Goal: Task Accomplishment & Management: Manage account settings

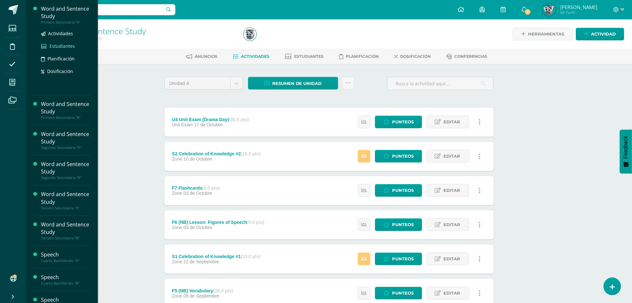
click at [71, 48] on span "Estudiantes" at bounding box center [62, 46] width 26 height 6
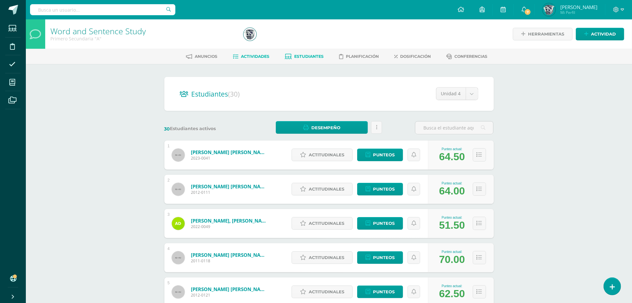
click at [261, 56] on span "Actividades" at bounding box center [255, 56] width 28 height 5
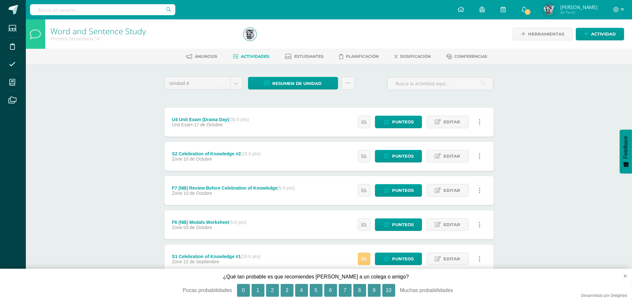
scroll to position [182, 0]
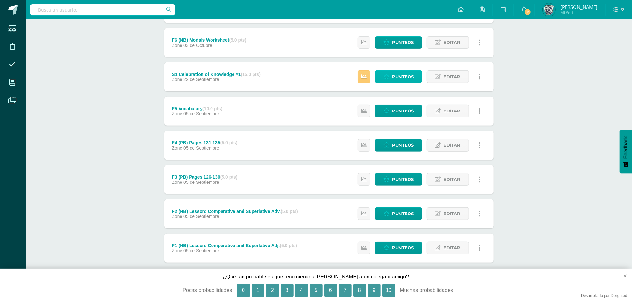
click at [408, 82] on span "Punteos" at bounding box center [403, 77] width 22 height 12
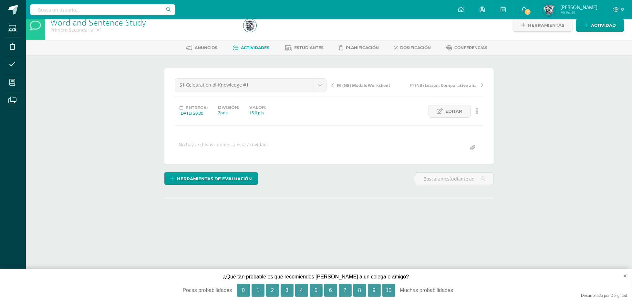
scroll to position [11, 0]
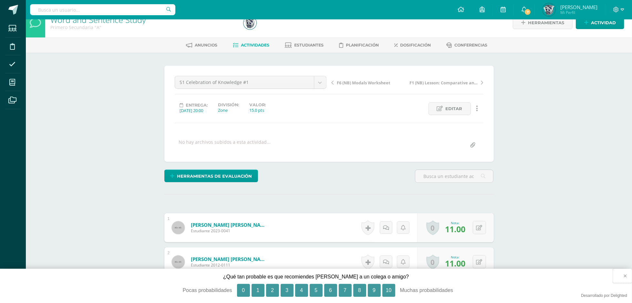
click at [624, 275] on button "×" at bounding box center [622, 276] width 19 height 14
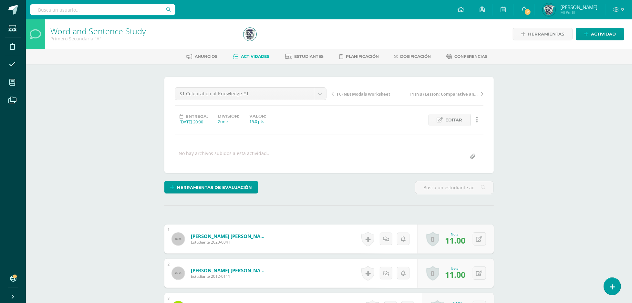
scroll to position [0, 0]
click at [302, 57] on span "Estudiantes" at bounding box center [308, 56] width 29 height 5
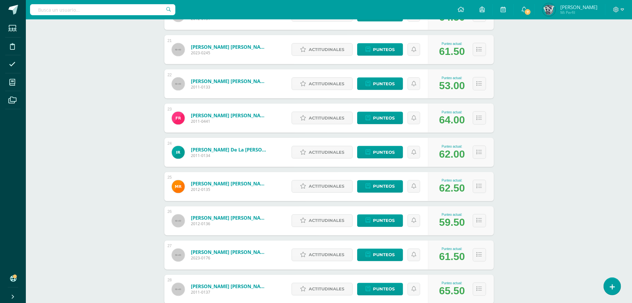
scroll to position [900, 0]
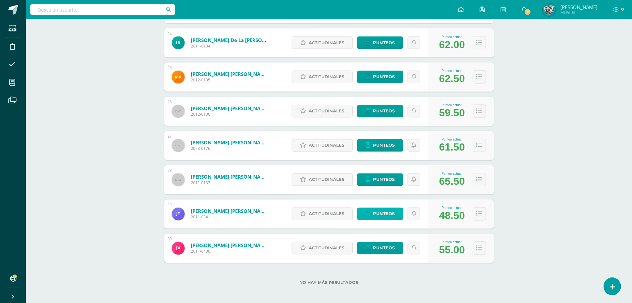
click at [396, 218] on link "Punteos" at bounding box center [380, 214] width 46 height 13
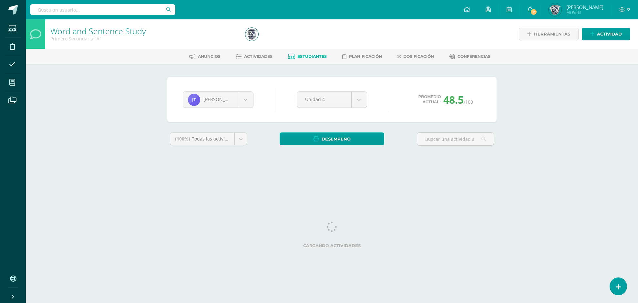
click at [396, 174] on html "Estudiantes Disciplina Asistencia Mis cursos Archivos Soporte Ayuda Reportar un…" at bounding box center [319, 87] width 638 height 174
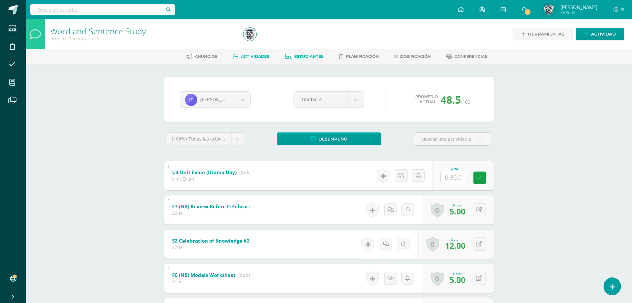
click at [246, 54] on span "Actividades" at bounding box center [255, 56] width 28 height 5
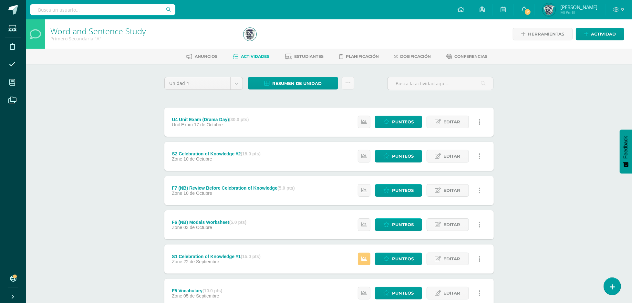
click at [619, 291] on div "Word and Sentence Study Primero Secundaria "A" Herramientas Detalle de asistenc…" at bounding box center [329, 252] width 606 height 466
click at [615, 287] on link at bounding box center [612, 286] width 18 height 19
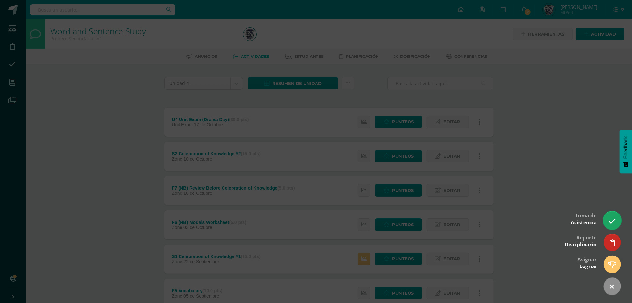
click at [604, 220] on link at bounding box center [612, 220] width 18 height 19
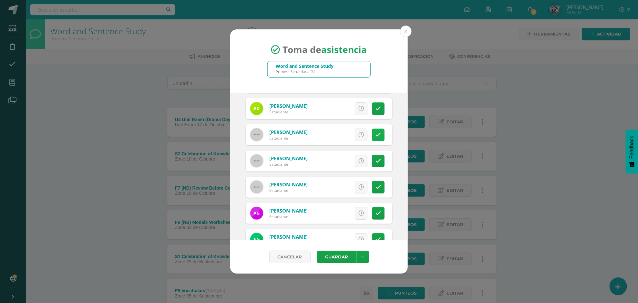
scroll to position [79, 0]
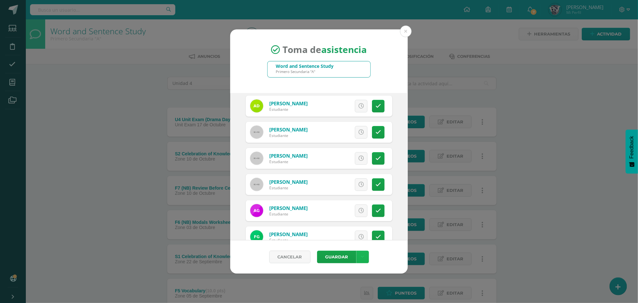
click at [365, 260] on link at bounding box center [363, 257] width 13 height 13
click at [386, 258] on div "Cancelar Guardar" at bounding box center [319, 256] width 178 height 33
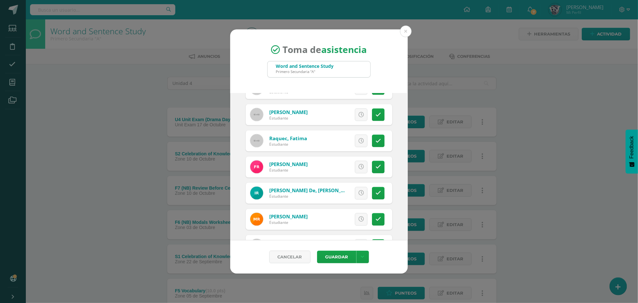
scroll to position [554, 0]
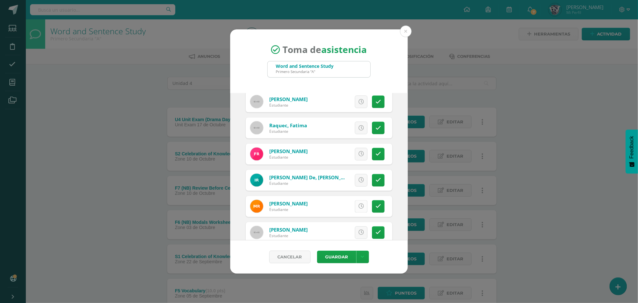
click at [359, 208] on icon at bounding box center [361, 206] width 5 height 5
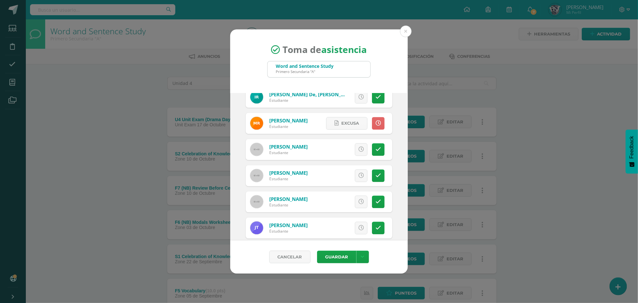
scroll to position [637, 0]
click at [376, 229] on icon at bounding box center [378, 227] width 5 height 5
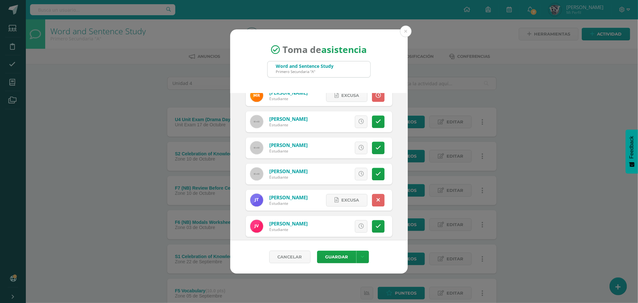
scroll to position [656, 0]
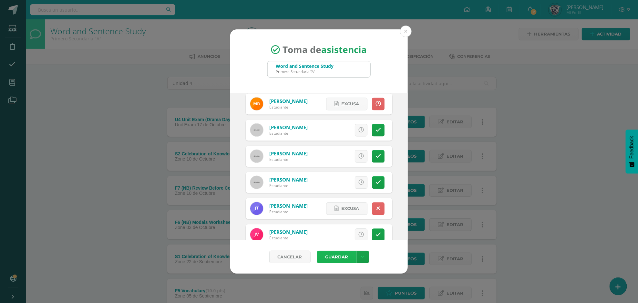
click at [351, 255] on button "Guardar" at bounding box center [336, 257] width 39 height 13
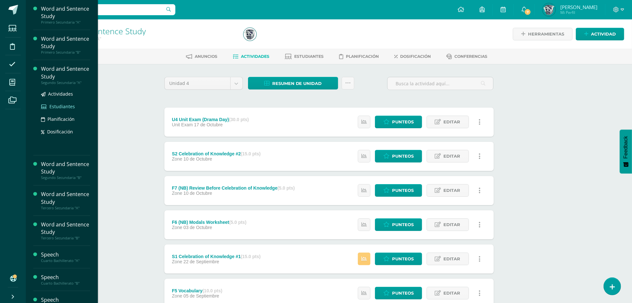
click at [60, 104] on span "Estudiantes" at bounding box center [62, 106] width 26 height 6
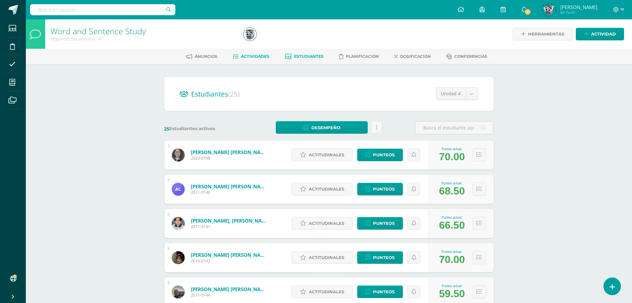
click at [249, 61] on link "Actividades" at bounding box center [251, 56] width 37 height 10
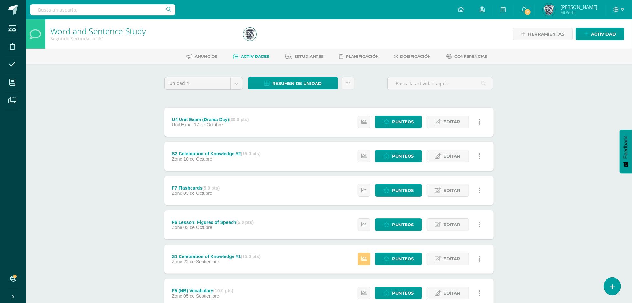
click at [525, 205] on div "Word and Sentence Study Segundo Secundaria "A" Herramientas Detalle de asistenc…" at bounding box center [329, 252] width 606 height 466
click at [403, 120] on span "Punteos" at bounding box center [403, 122] width 22 height 12
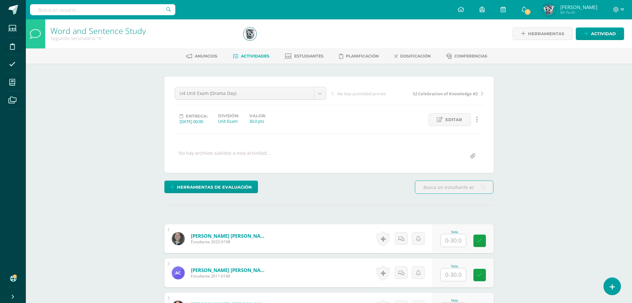
scroll to position [1, 0]
click at [459, 240] on input "text" at bounding box center [457, 240] width 26 height 13
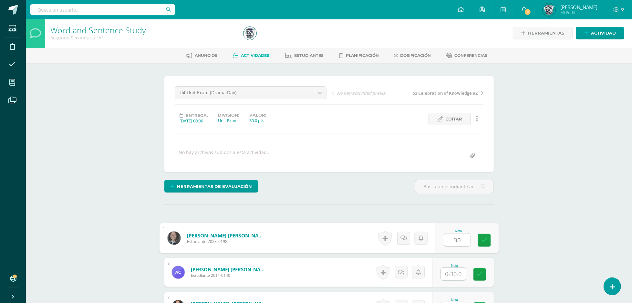
type input "30"
type input "25"
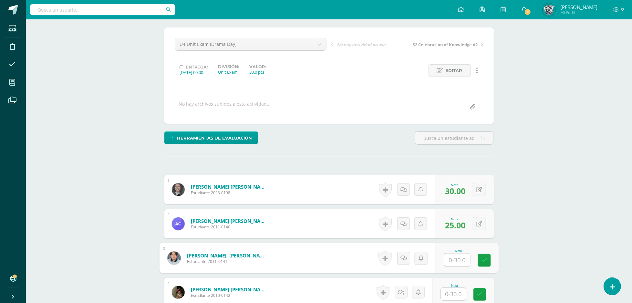
scroll to position [79, 0]
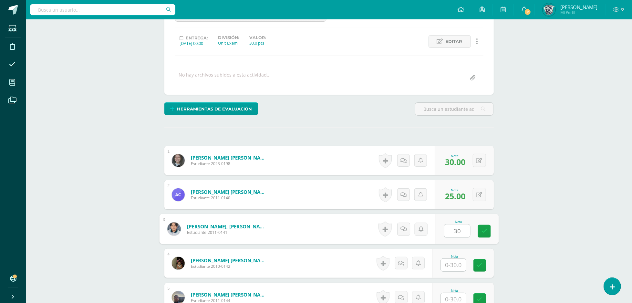
type input "30"
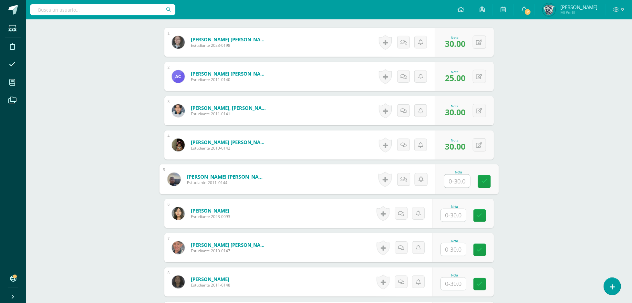
scroll to position [199, 0]
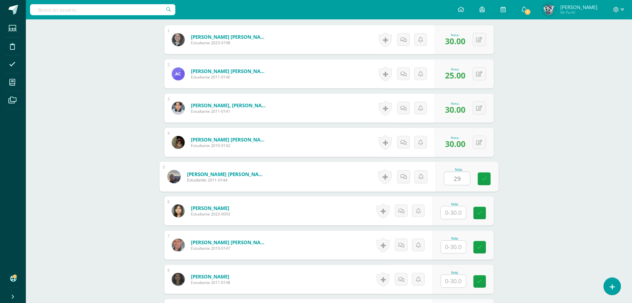
type input "29"
type input "27"
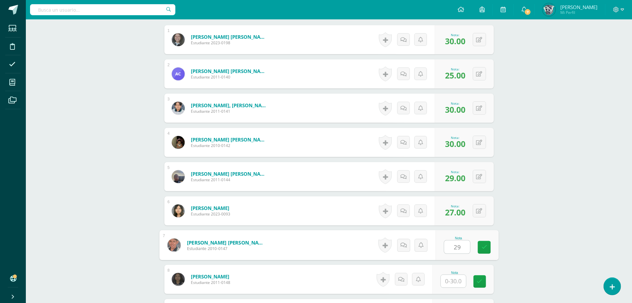
type input "29"
type input "27"
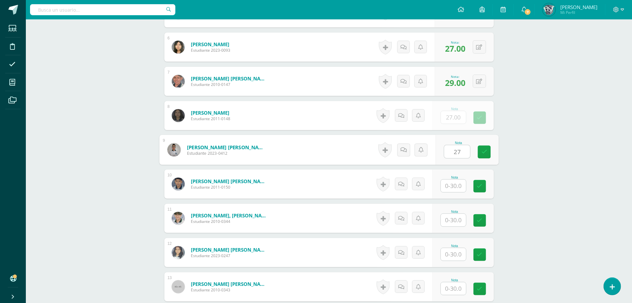
type input "27"
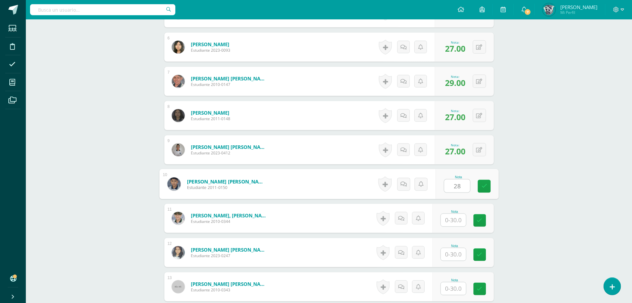
type input "28"
type input "30"
type input "29"
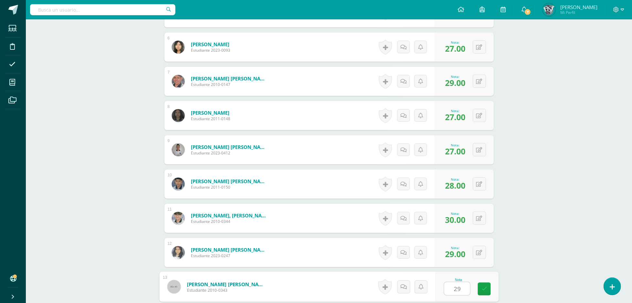
type input "29"
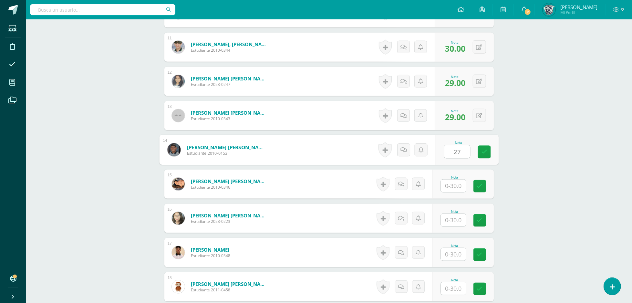
type input "27"
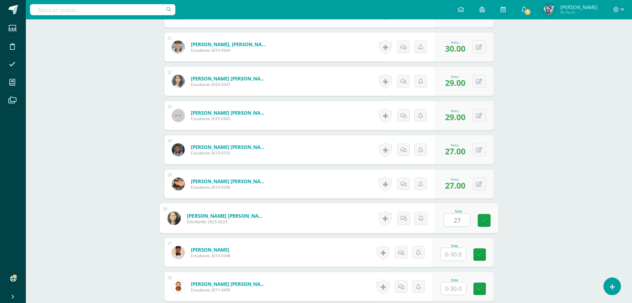
type input "27"
type input "28"
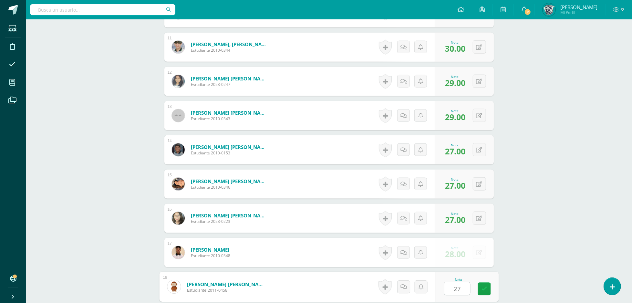
type input "27"
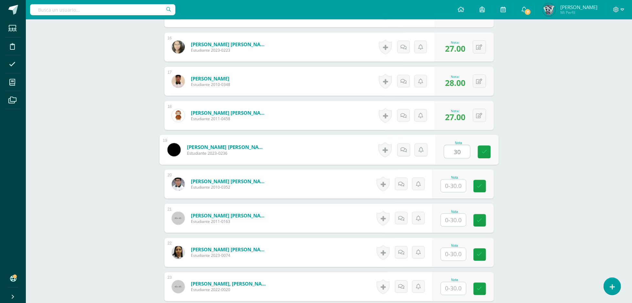
type input "30"
type input "29"
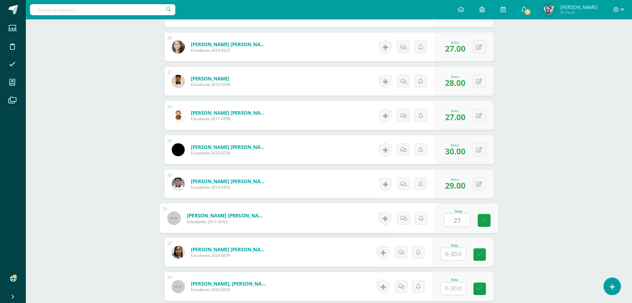
type input "27"
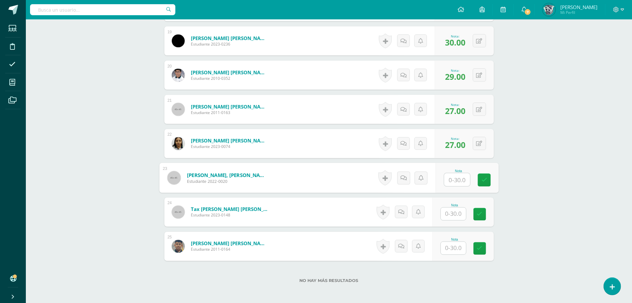
scroll to position [847, 0]
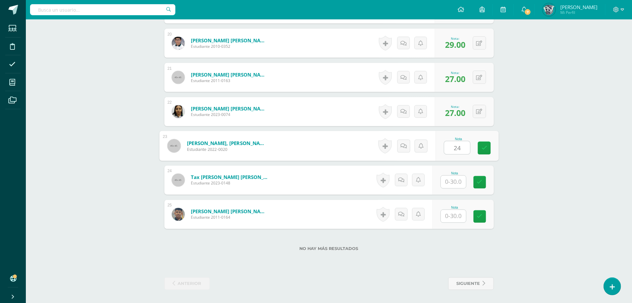
type input "24"
type input "26"
type input "27"
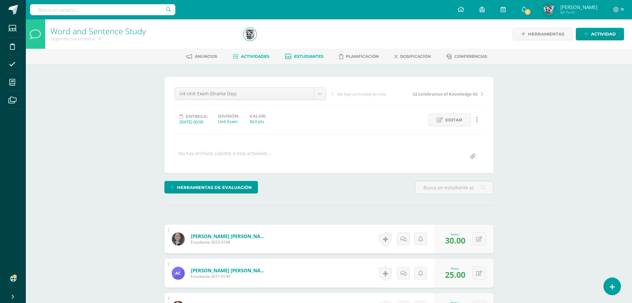
click at [310, 54] on span "Estudiantes" at bounding box center [308, 56] width 29 height 5
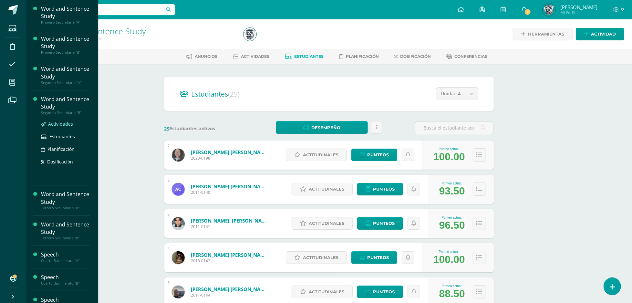
click at [68, 125] on span "Actividades" at bounding box center [60, 124] width 25 height 6
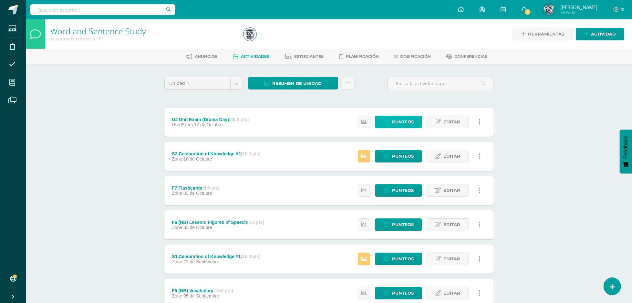
click at [417, 124] on link "Punteos" at bounding box center [398, 122] width 47 height 13
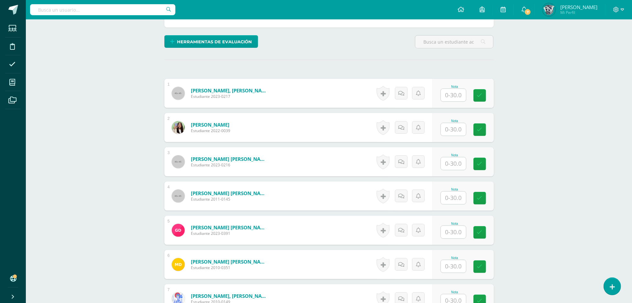
scroll to position [146, 0]
click at [459, 96] on input "text" at bounding box center [457, 95] width 26 height 13
type input "29"
type input "2"
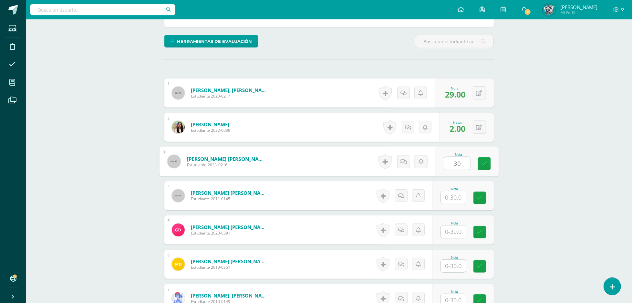
type input "30"
click at [475, 124] on div "0 Logros Logros obtenidos Aún no hay logros agregados Nota: 2.00" at bounding box center [466, 127] width 55 height 29
click at [486, 129] on icon at bounding box center [484, 126] width 6 height 5
type input "28"
click at [456, 196] on input "text" at bounding box center [457, 197] width 26 height 13
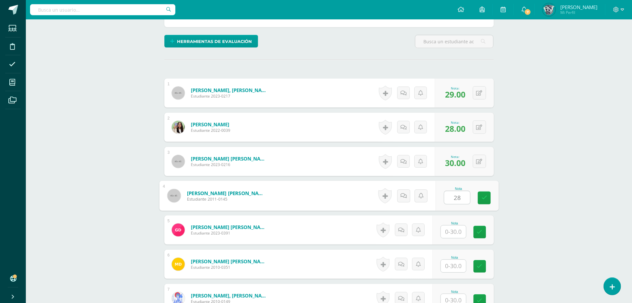
type input "28"
type input "27"
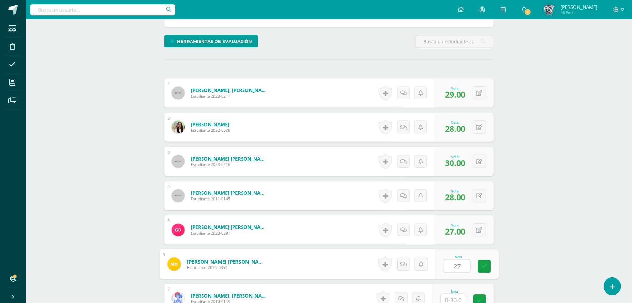
type input "27"
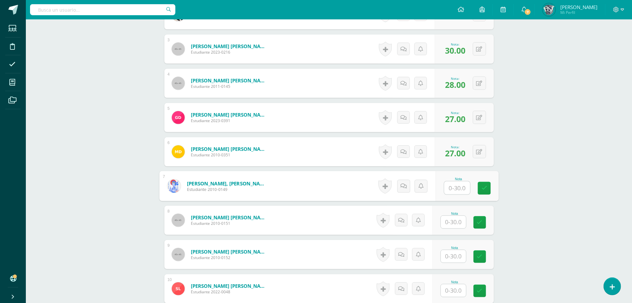
scroll to position [263, 0]
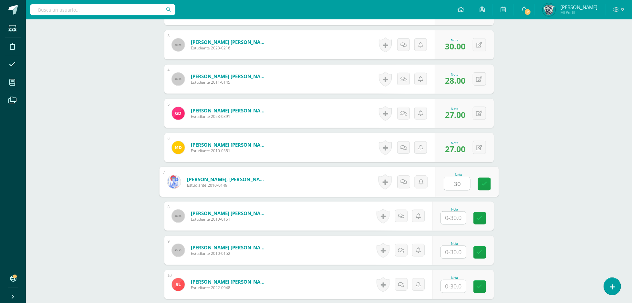
type input "30"
type input "28"
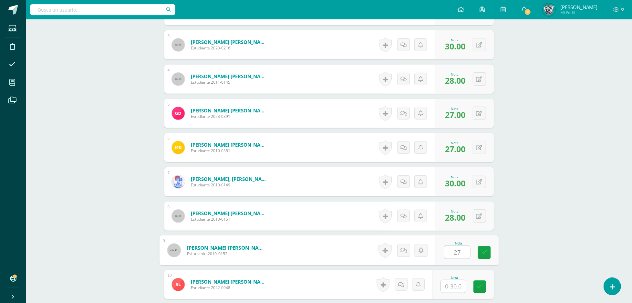
type input "27"
type input "28"
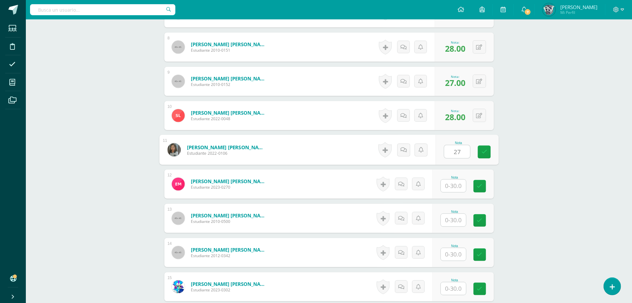
type input "27"
type input "30"
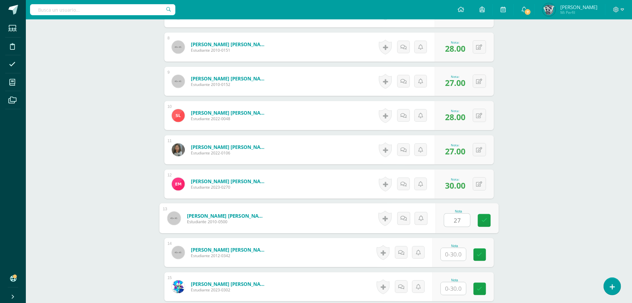
type input "27"
type input "30"
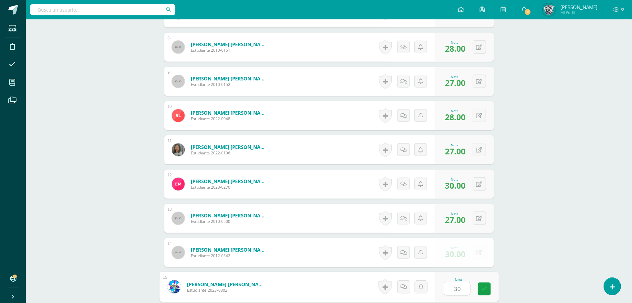
type input "30"
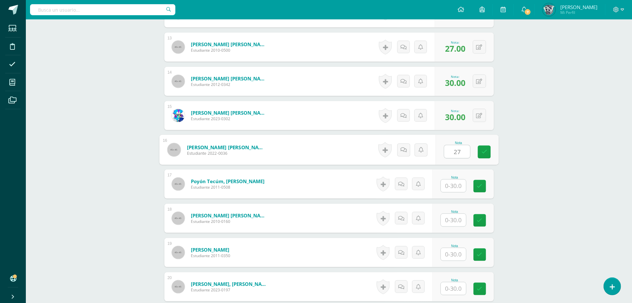
type input "27"
type input "30"
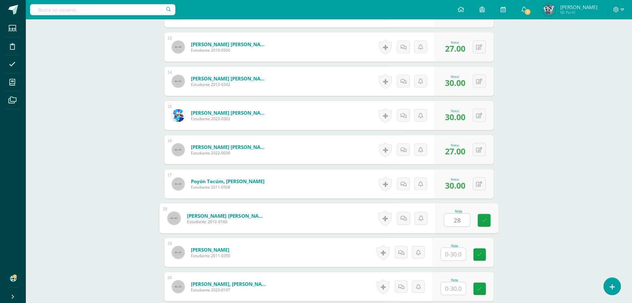
type input "28"
type input "27"
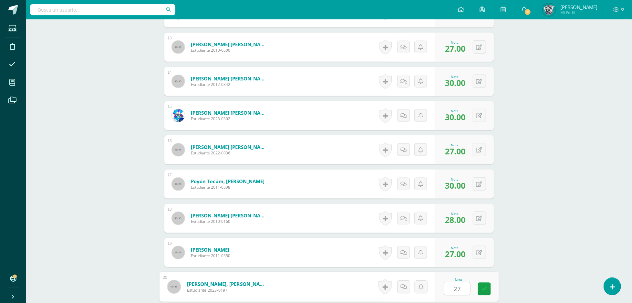
type input "27"
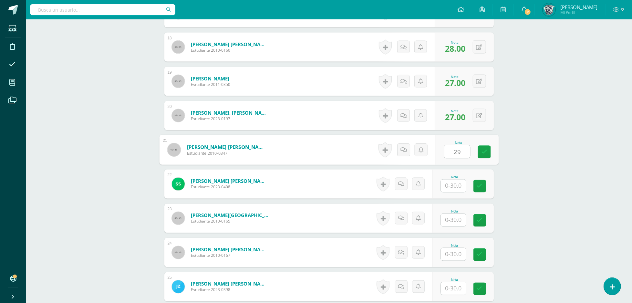
type input "29"
type input "28"
type input "30"
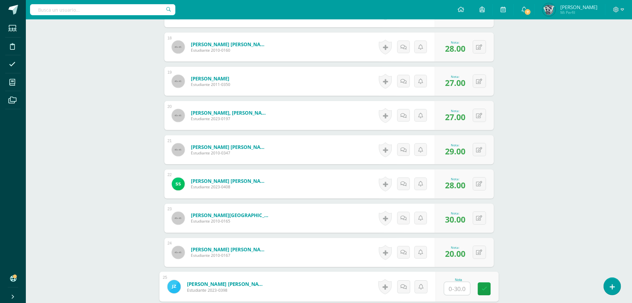
scroll to position [847, 0]
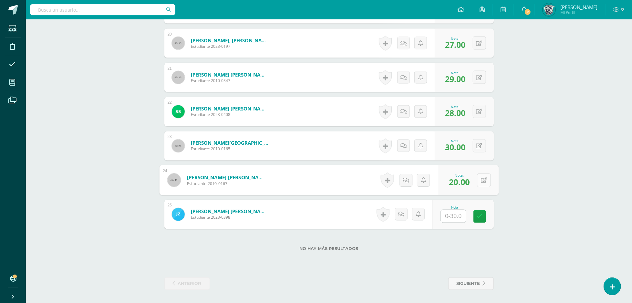
click at [479, 178] on button at bounding box center [484, 180] width 14 height 14
type input "30"
type input "27"
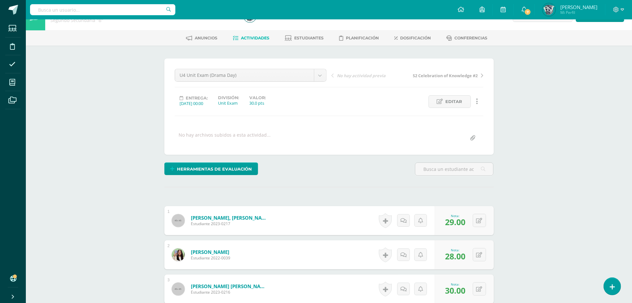
scroll to position [0, 0]
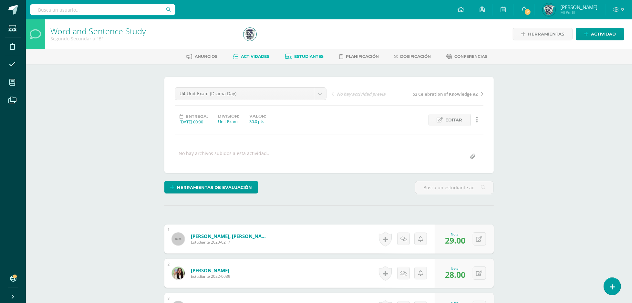
click at [302, 52] on link "Estudiantes" at bounding box center [304, 56] width 39 height 10
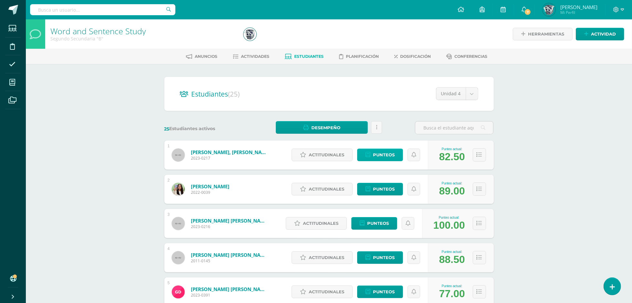
scroll to position [3, 0]
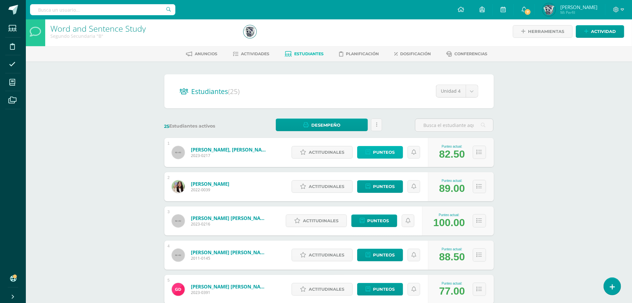
click at [385, 150] on span "Punteos" at bounding box center [384, 152] width 22 height 12
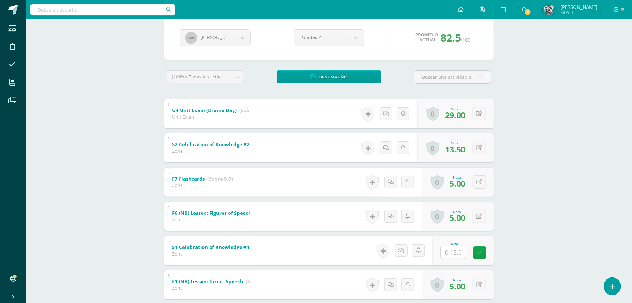
scroll to position [68, 0]
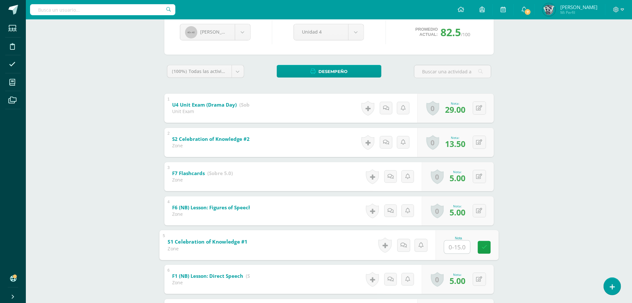
click at [462, 247] on input "text" at bounding box center [457, 246] width 26 height 13
type input "15"
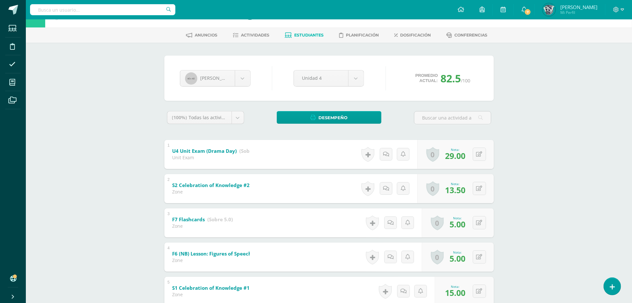
scroll to position [0, 0]
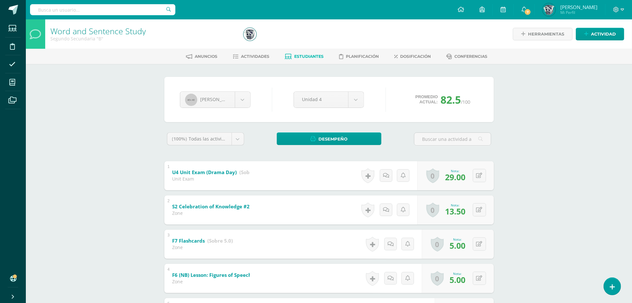
click at [76, 89] on div "Word and Sentence Study Segundo Secundaria "B" Herramientas Detalle de asistenc…" at bounding box center [329, 280] width 606 height 522
click at [262, 54] on span "Actividades" at bounding box center [255, 56] width 28 height 5
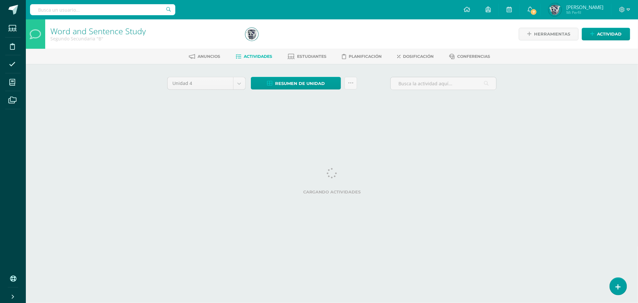
click at [310, 57] on span "Estudiantes" at bounding box center [312, 56] width 29 height 5
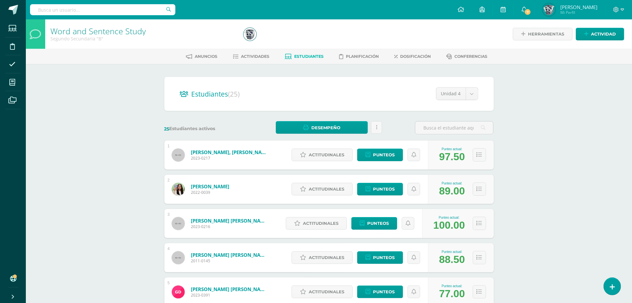
scroll to position [215, 0]
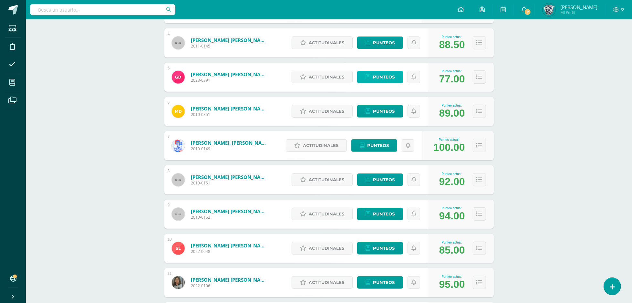
click at [395, 81] on link "Punteos" at bounding box center [380, 77] width 46 height 13
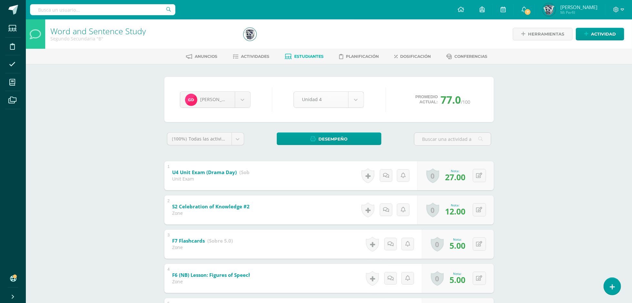
click at [349, 98] on body "Estudiantes Disciplina Asistencia Mis cursos Archivos Soporte Ayuda Reportar un…" at bounding box center [316, 269] width 632 height 539
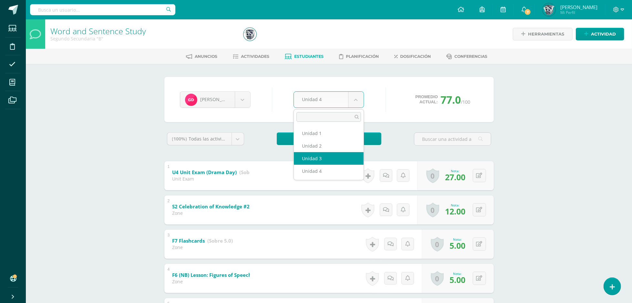
select select "Unidad 3"
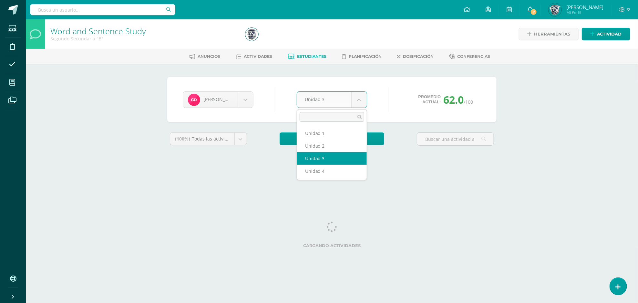
click at [347, 96] on body "Estudiantes Disciplina Asistencia Mis cursos Archivos Soporte Ayuda Reportar un…" at bounding box center [319, 87] width 638 height 174
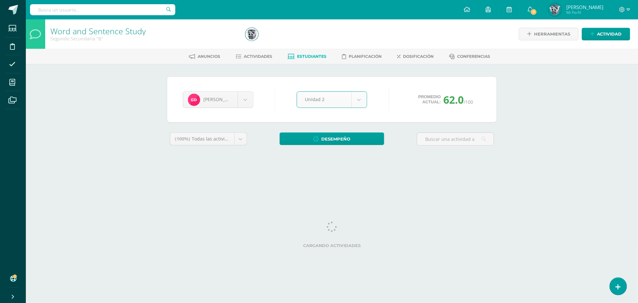
select select "Unidad 2"
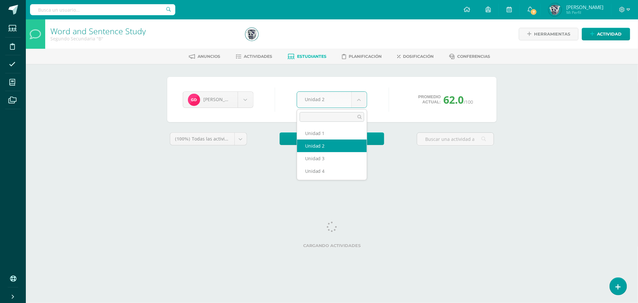
click at [344, 103] on body "Estudiantes Disciplina Asistencia Mis cursos Archivos Soporte Ayuda Reportar un…" at bounding box center [319, 87] width 638 height 174
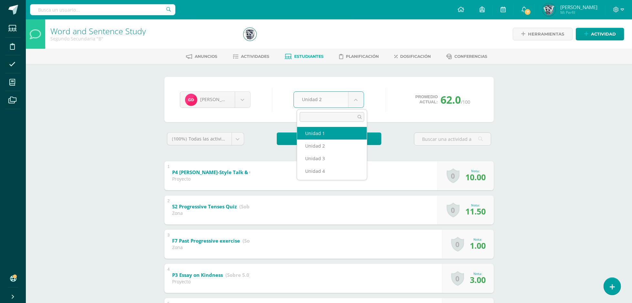
select select "Unidad 1"
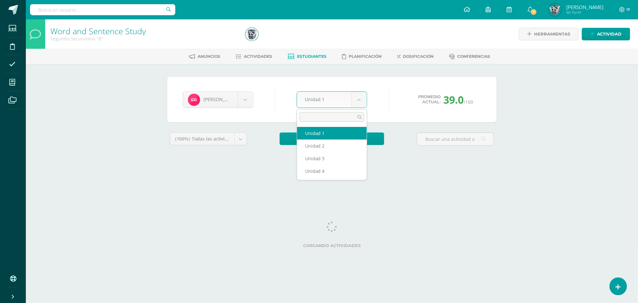
click at [347, 93] on body "Estudiantes Disciplina Asistencia Mis cursos Archivos Soporte Ayuda Reportar un…" at bounding box center [319, 87] width 638 height 174
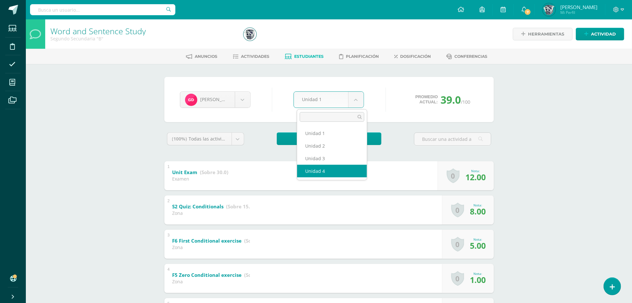
select select "Unidad 4"
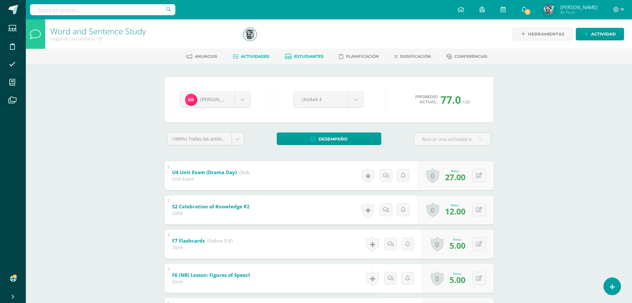
click at [244, 52] on link "Actividades" at bounding box center [251, 56] width 37 height 10
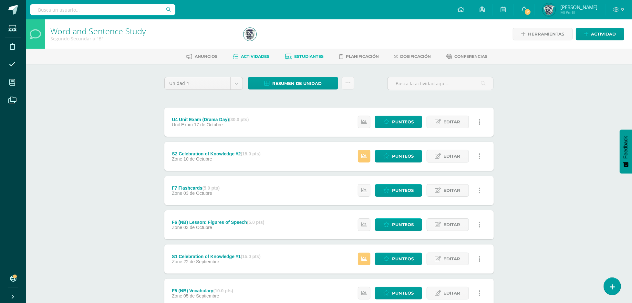
click at [317, 55] on span "Estudiantes" at bounding box center [308, 56] width 29 height 5
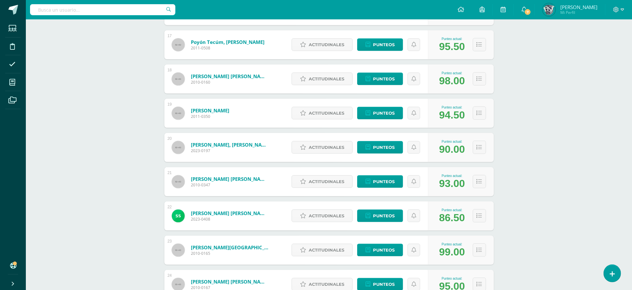
scroll to position [383, 0]
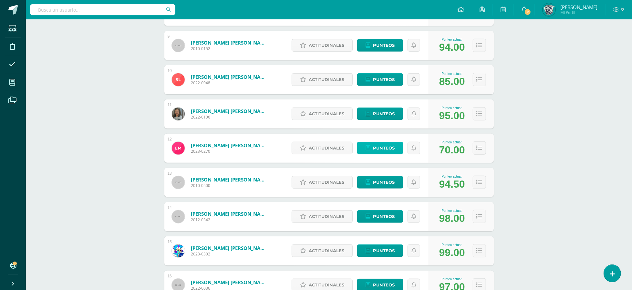
click at [381, 143] on span "Punteos" at bounding box center [384, 148] width 22 height 12
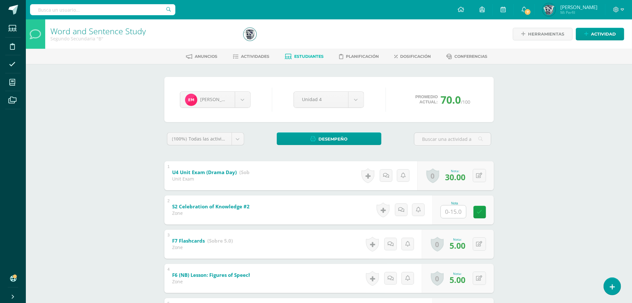
click at [522, 197] on div "Word and Sentence Study Segundo Secundaria "B" Herramientas Detalle de asistenc…" at bounding box center [329, 279] width 606 height 520
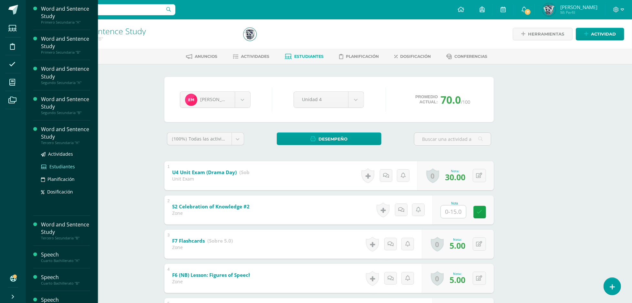
click at [60, 165] on span "Estudiantes" at bounding box center [62, 166] width 26 height 6
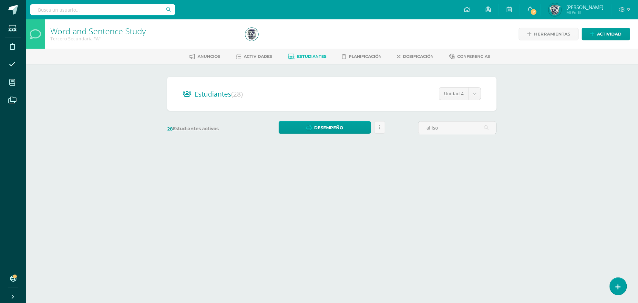
type input "allison"
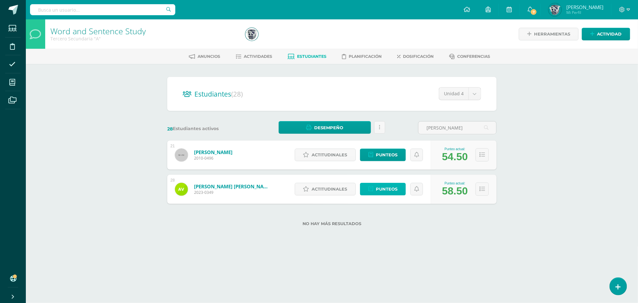
click at [390, 190] on span "Punteos" at bounding box center [387, 189] width 22 height 12
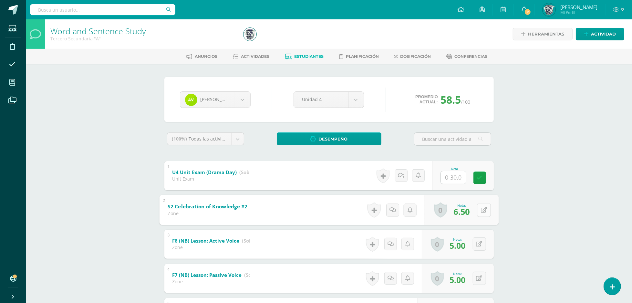
click at [485, 212] on button at bounding box center [484, 210] width 14 height 14
type input "9"
click at [598, 237] on div "Word and Sentence Study Tercero Secundaria "A" Herramientas Detalle de asistenc…" at bounding box center [329, 279] width 606 height 520
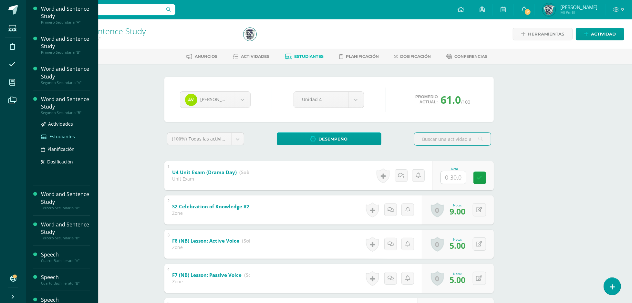
click at [65, 139] on span "Estudiantes" at bounding box center [62, 136] width 26 height 6
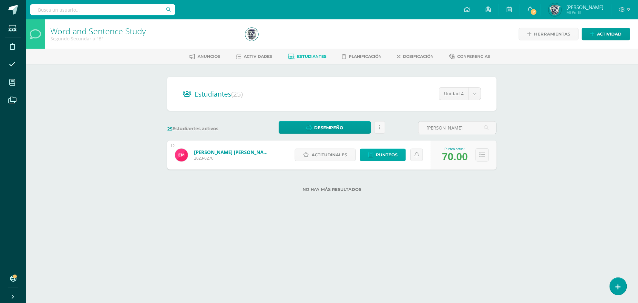
type input "edgar"
click at [397, 152] on span "Punteos" at bounding box center [387, 155] width 22 height 12
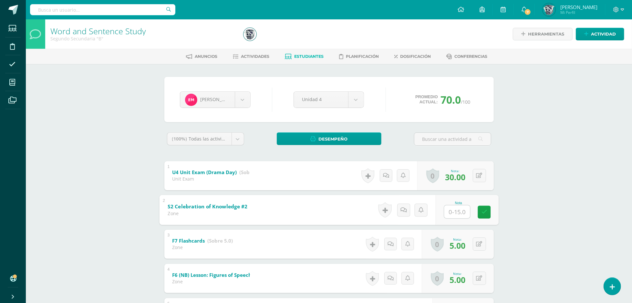
click at [451, 210] on input "text" at bounding box center [457, 211] width 26 height 13
type input "13"
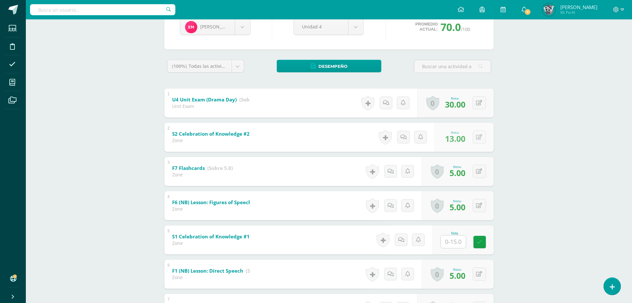
scroll to position [73, 0]
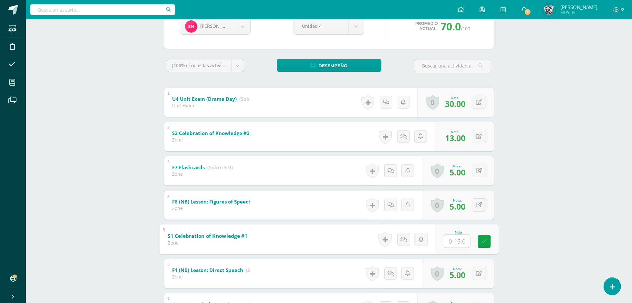
click at [452, 236] on input "text" at bounding box center [457, 241] width 26 height 13
type input "9.5"
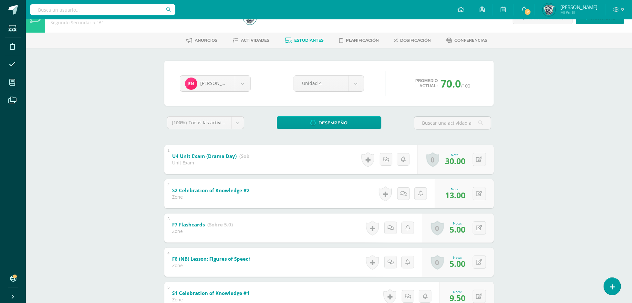
scroll to position [0, 0]
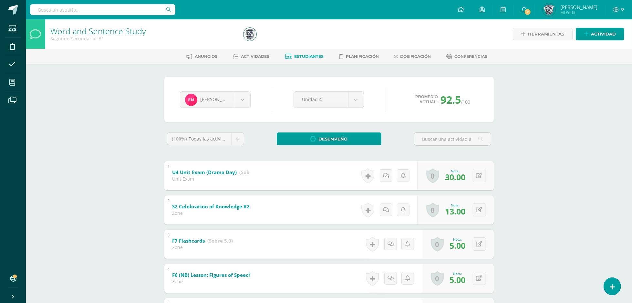
click at [309, 54] on span "Estudiantes" at bounding box center [308, 56] width 29 height 5
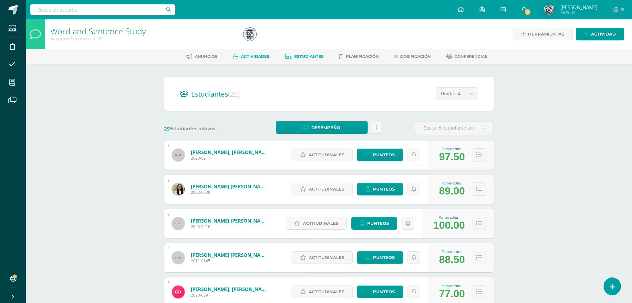
click at [249, 57] on span "Actividades" at bounding box center [255, 56] width 28 height 5
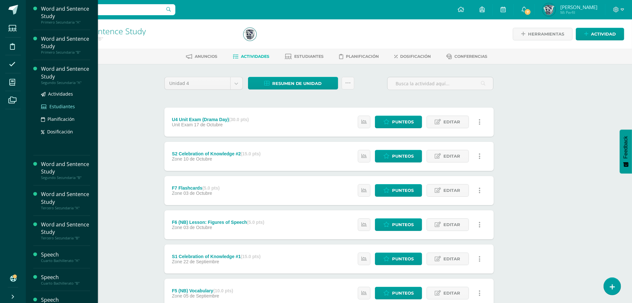
click at [59, 105] on span "Estudiantes" at bounding box center [62, 106] width 26 height 6
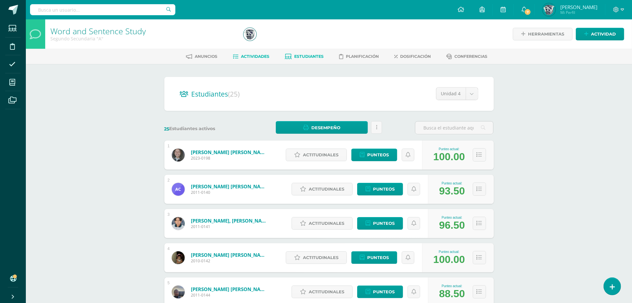
click at [259, 56] on span "Actividades" at bounding box center [255, 56] width 28 height 5
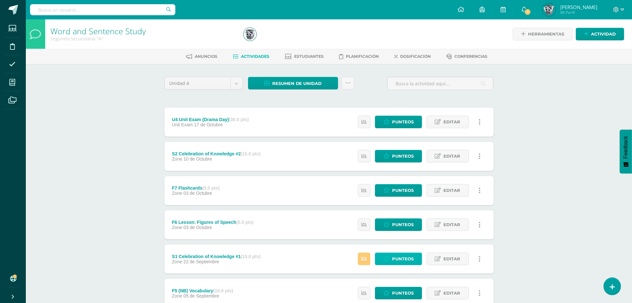
click at [400, 260] on span "Punteos" at bounding box center [403, 259] width 22 height 12
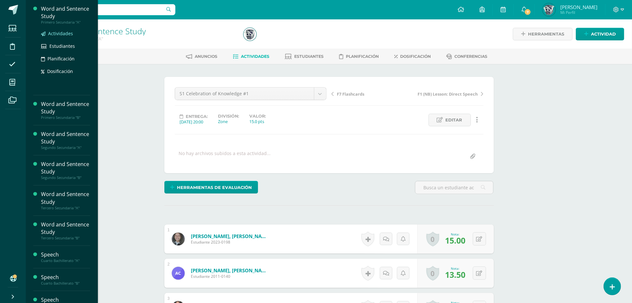
click at [66, 31] on span "Actividades" at bounding box center [60, 33] width 25 height 6
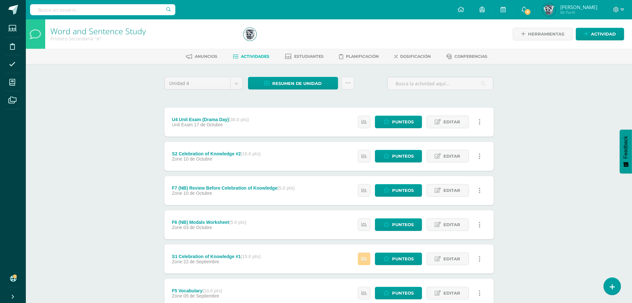
click at [367, 256] on icon at bounding box center [364, 258] width 5 height 5
click at [366, 126] on link at bounding box center [364, 122] width 13 height 13
click at [363, 159] on link at bounding box center [364, 156] width 13 height 13
click at [367, 188] on icon at bounding box center [364, 190] width 5 height 5
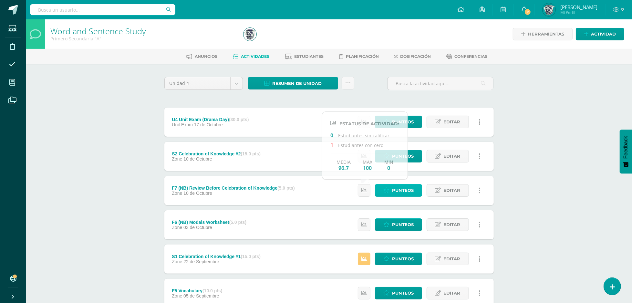
click at [395, 193] on span "Punteos" at bounding box center [403, 190] width 22 height 12
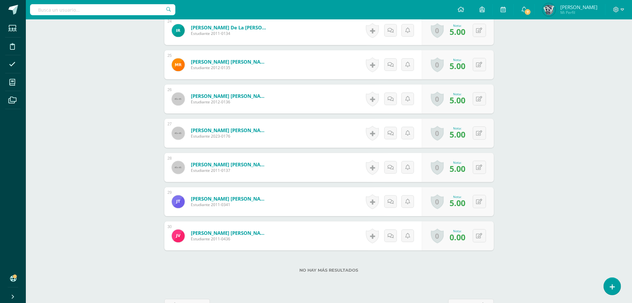
scroll to position [997, 0]
click at [480, 235] on icon at bounding box center [480, 235] width 6 height 5
type input "5"
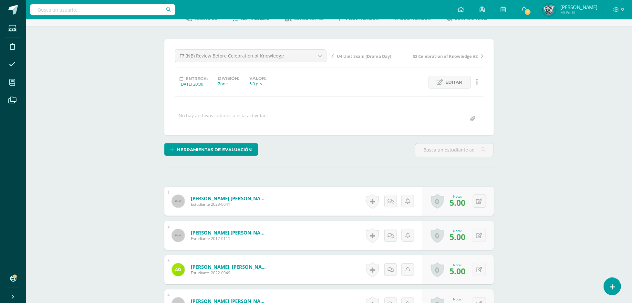
scroll to position [0, 0]
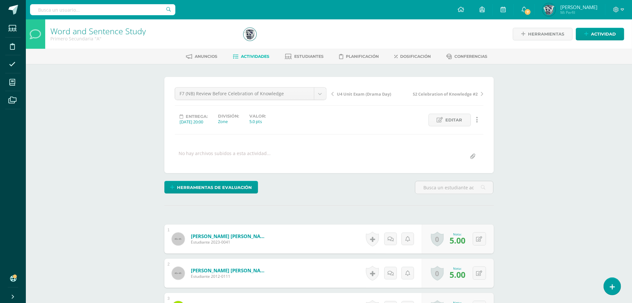
click at [250, 58] on span "Actividades" at bounding box center [255, 56] width 28 height 5
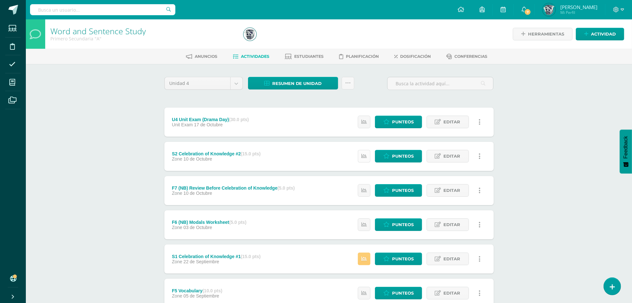
click at [364, 157] on icon at bounding box center [364, 155] width 5 height 5
click at [365, 186] on link at bounding box center [364, 190] width 13 height 13
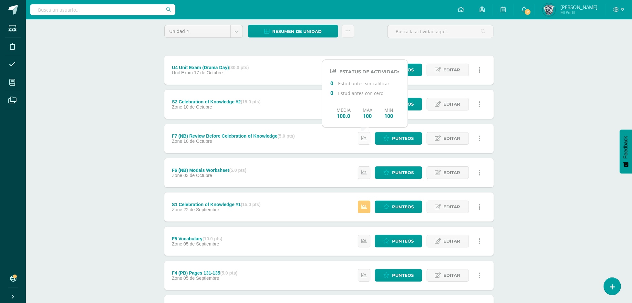
scroll to position [56, 0]
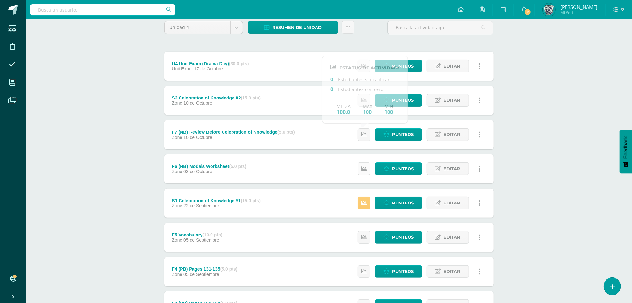
click at [365, 170] on icon at bounding box center [364, 168] width 5 height 5
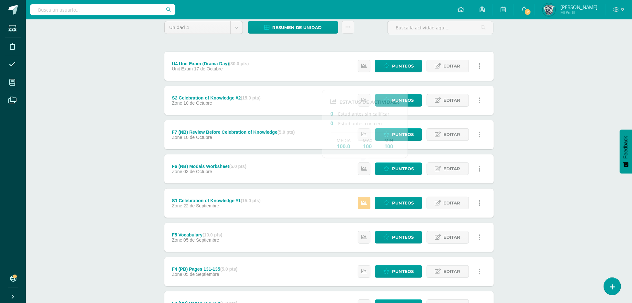
click at [366, 206] on link at bounding box center [364, 203] width 13 height 13
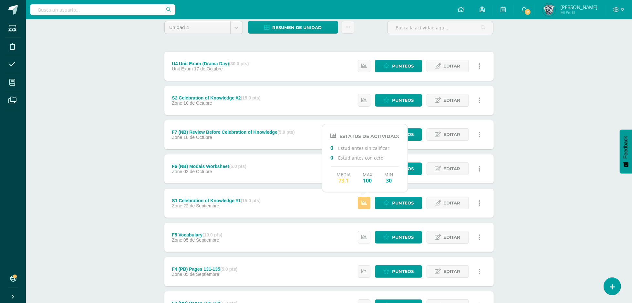
click at [365, 237] on icon at bounding box center [364, 237] width 5 height 5
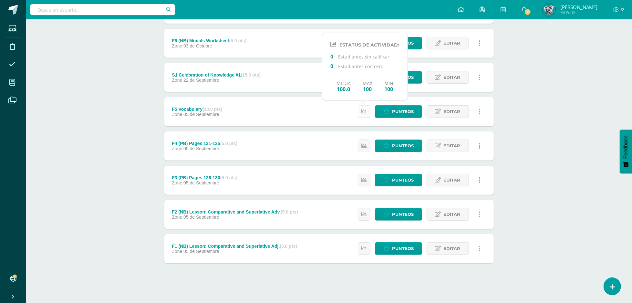
scroll to position [182, 0]
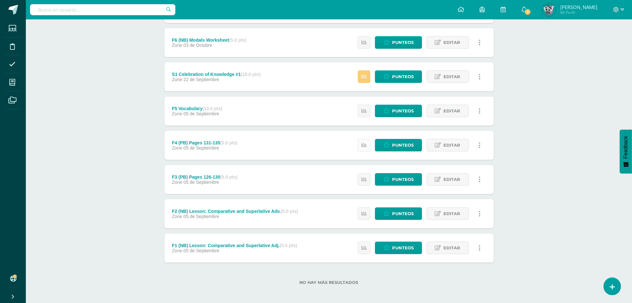
click at [367, 144] on link at bounding box center [364, 145] width 13 height 13
click at [363, 177] on icon at bounding box center [364, 179] width 5 height 5
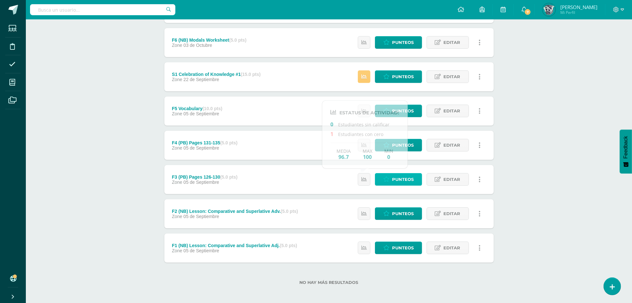
click at [402, 175] on span "Punteos" at bounding box center [403, 179] width 22 height 12
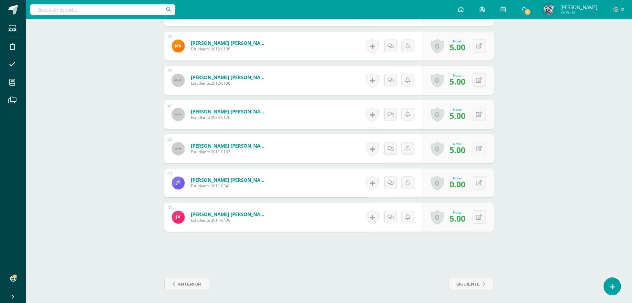
scroll to position [1015, 0]
click at [482, 184] on button at bounding box center [479, 182] width 13 height 13
type input "1"
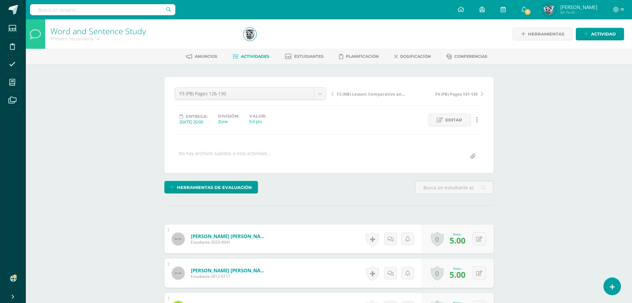
scroll to position [0, 0]
click at [253, 56] on span "Actividades" at bounding box center [255, 56] width 28 height 5
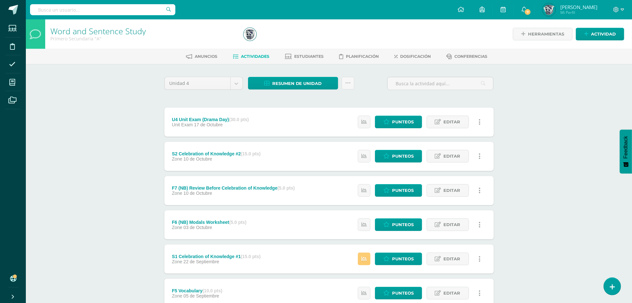
click at [548, 163] on div "Word and Sentence Study Primero Secundaria "A" Herramientas Detalle de asistenc…" at bounding box center [329, 252] width 606 height 466
click at [403, 121] on span "Punteos" at bounding box center [403, 122] width 22 height 12
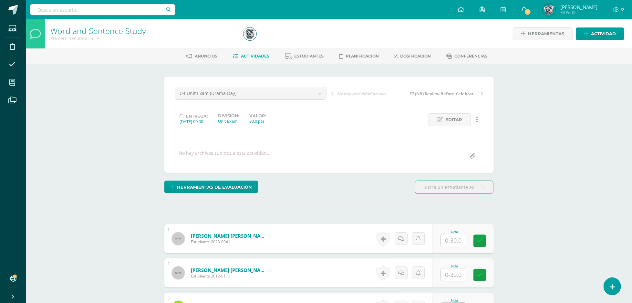
scroll to position [1, 0]
click at [447, 238] on input "text" at bounding box center [457, 240] width 26 height 13
type input "28"
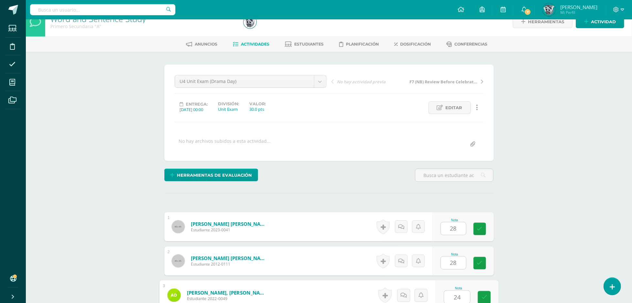
type input "24"
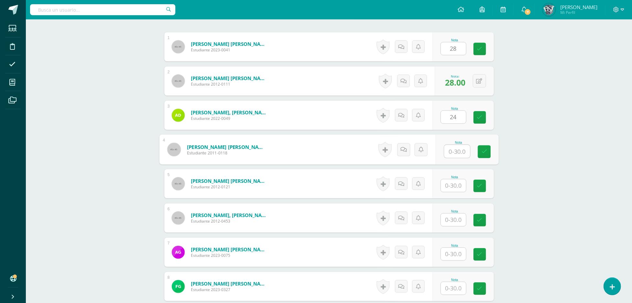
scroll to position [193, 0]
type input "28"
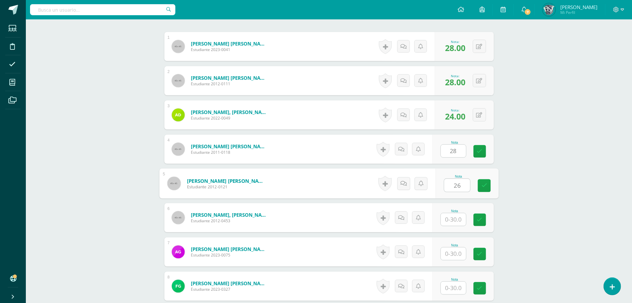
type input "26"
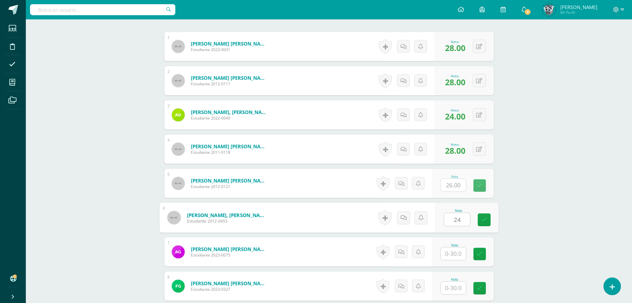
type input "24"
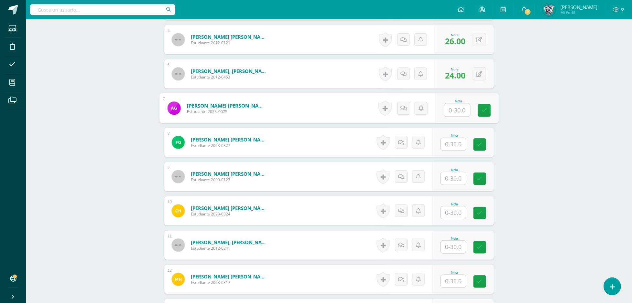
scroll to position [339, 0]
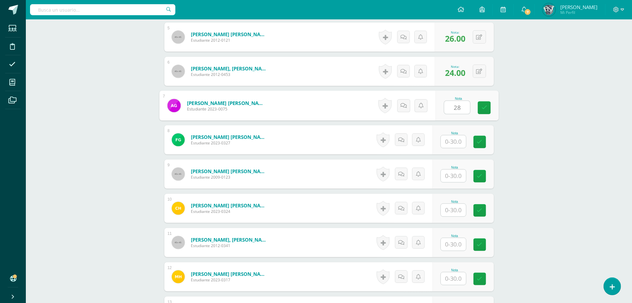
type input "28"
type input "27"
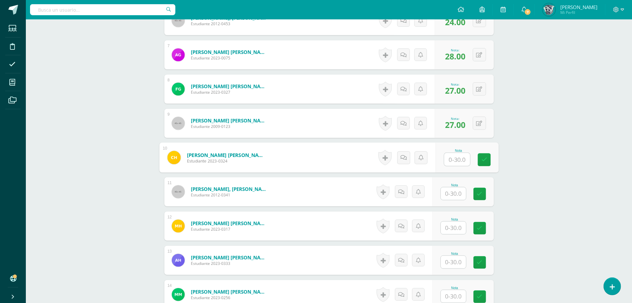
scroll to position [405, 0]
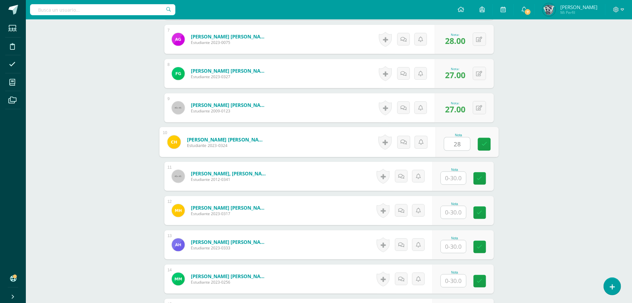
type input "28"
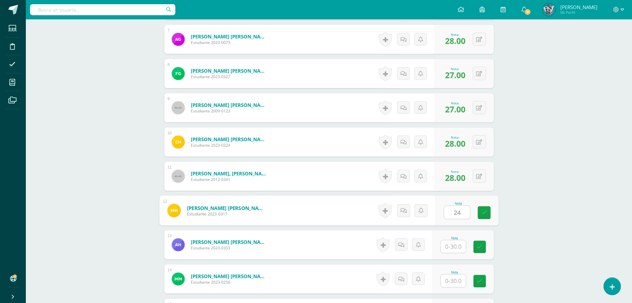
type input "24"
type input "28"
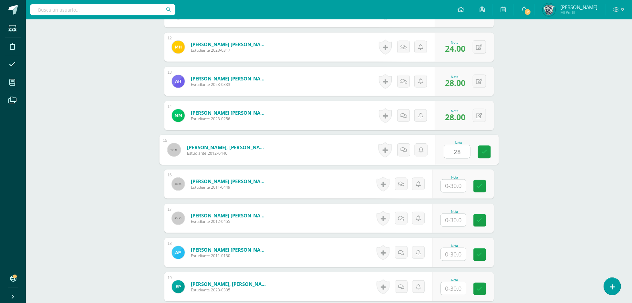
type input "28"
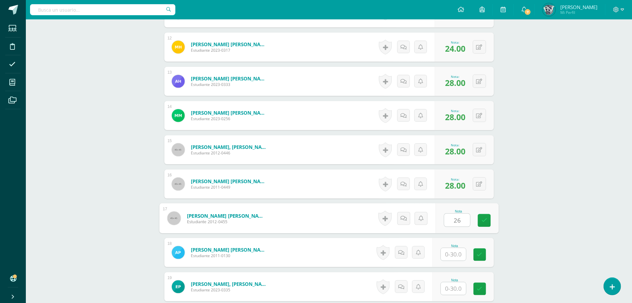
type input "26"
type input "25"
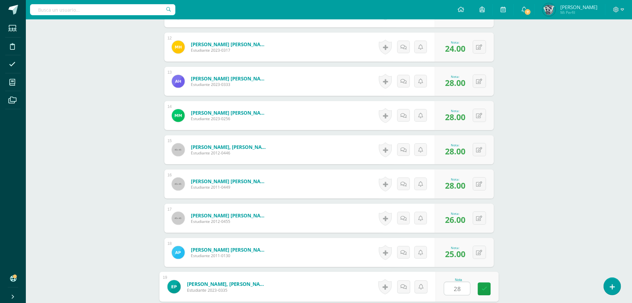
type input "28"
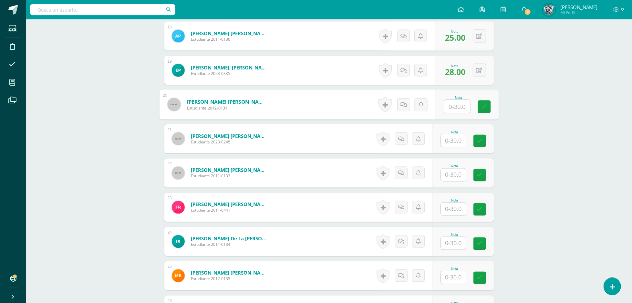
scroll to position [795, 0]
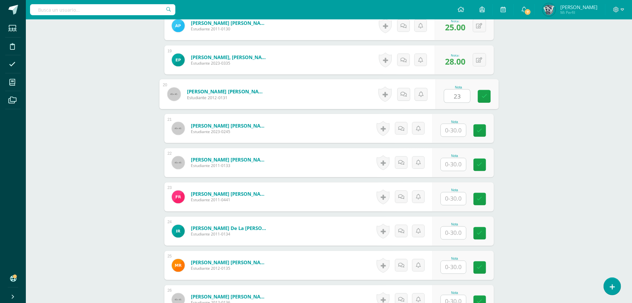
type input "23"
type input "27"
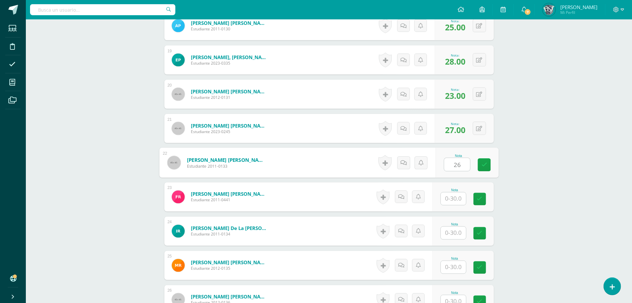
type input "26"
type input "27"
type input "26"
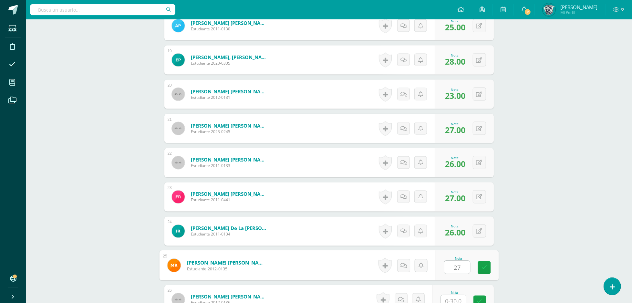
type input "27"
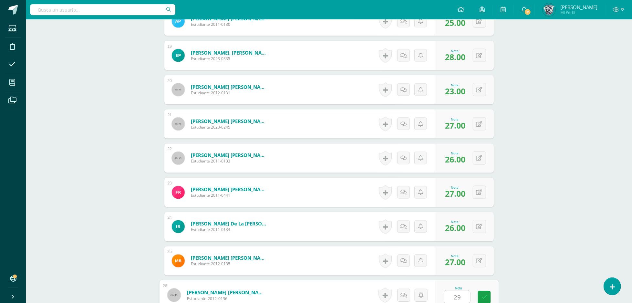
type input "29"
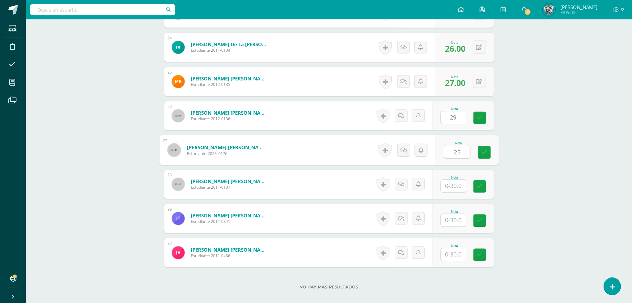
type input "25"
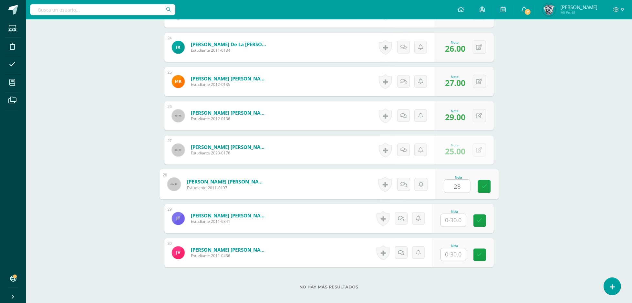
type input "28"
type input "25"
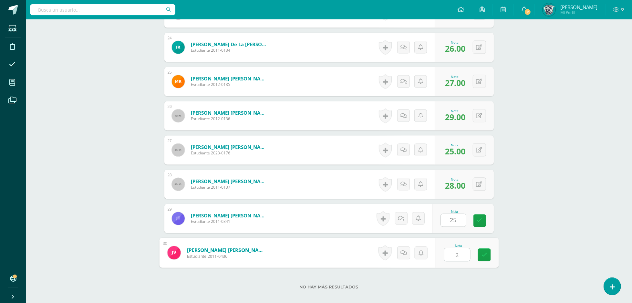
type input "26"
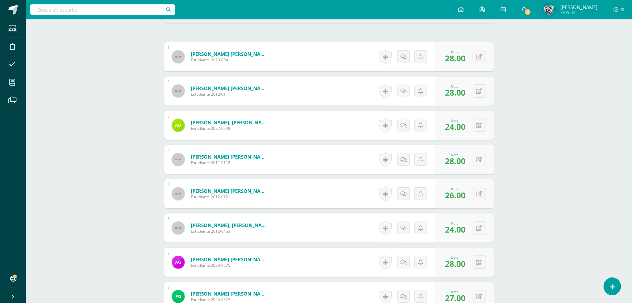
scroll to position [0, 0]
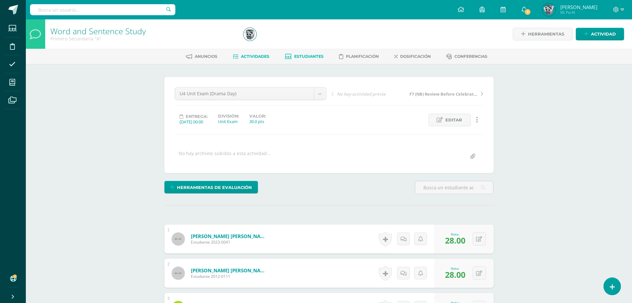
click at [304, 51] on link "Estudiantes" at bounding box center [304, 56] width 39 height 10
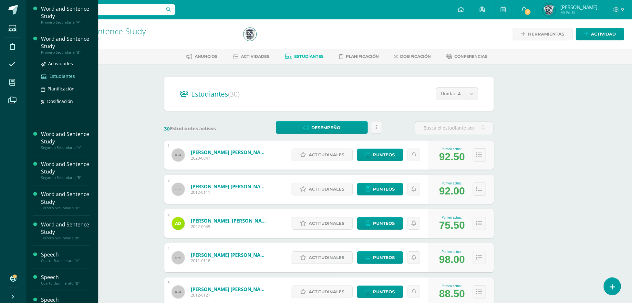
click at [56, 75] on span "Estudiantes" at bounding box center [62, 76] width 26 height 6
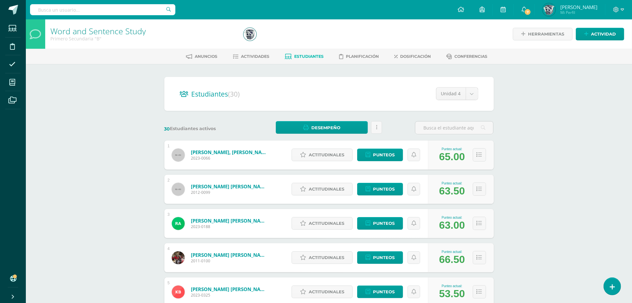
click at [246, 62] on div "Anuncios Actividades Estudiantes Planificación Dosificación Conferencias" at bounding box center [337, 56] width 622 height 15
click at [250, 58] on span "Actividades" at bounding box center [255, 56] width 28 height 5
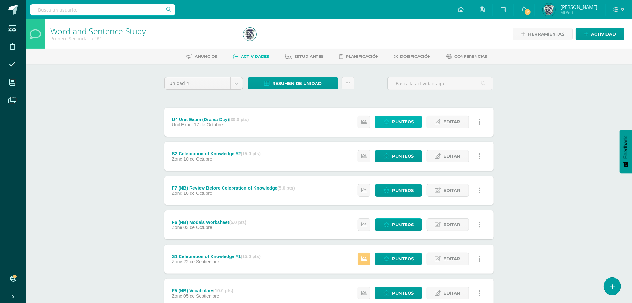
click at [413, 124] on span "Punteos" at bounding box center [403, 122] width 22 height 12
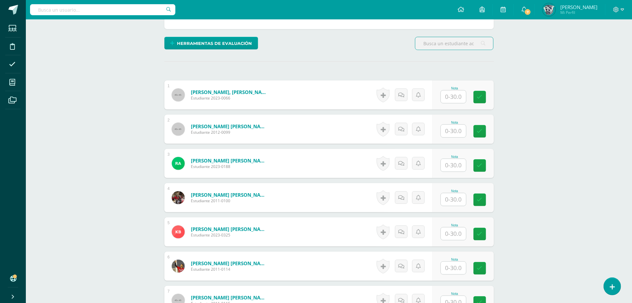
scroll to position [145, 0]
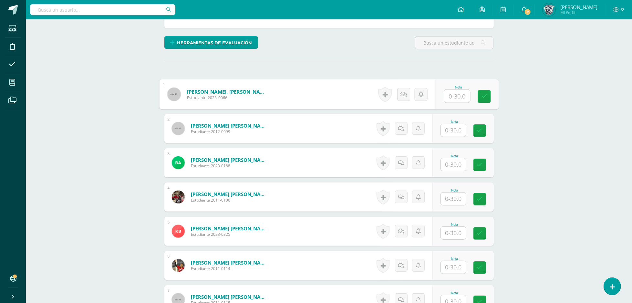
click at [455, 96] on input "text" at bounding box center [457, 96] width 26 height 13
type input "28"
type input "26"
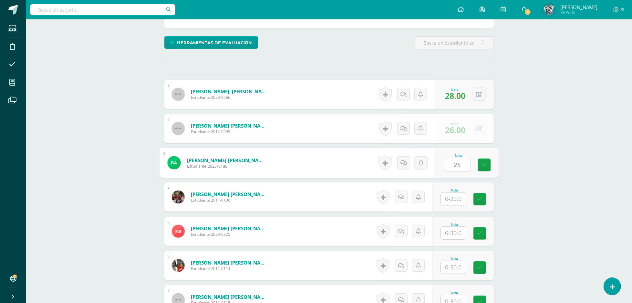
type input "25"
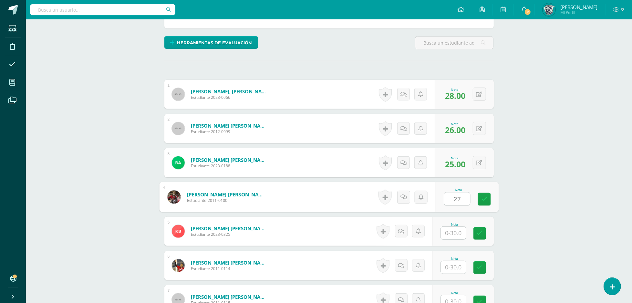
type input "27"
type input "25"
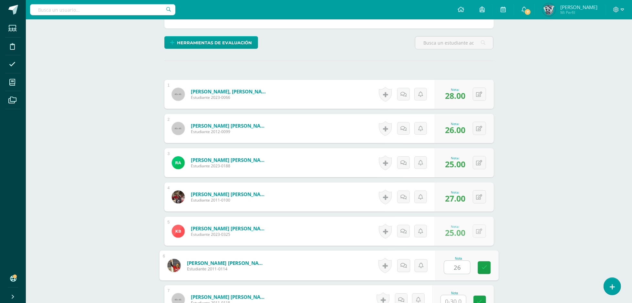
type input "26"
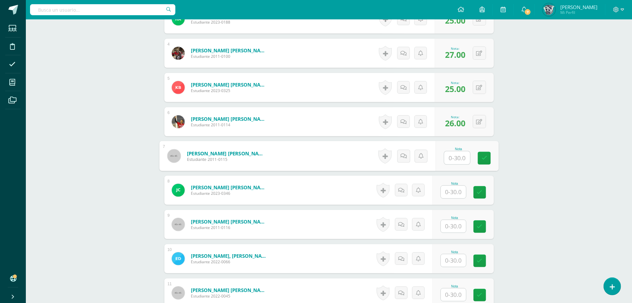
scroll to position [290, 0]
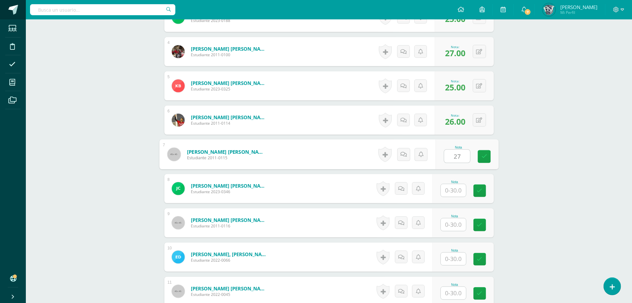
type input "27"
type input "28"
type input "24"
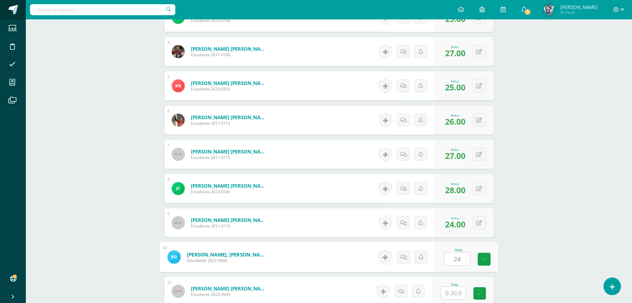
type input "24"
type input "28"
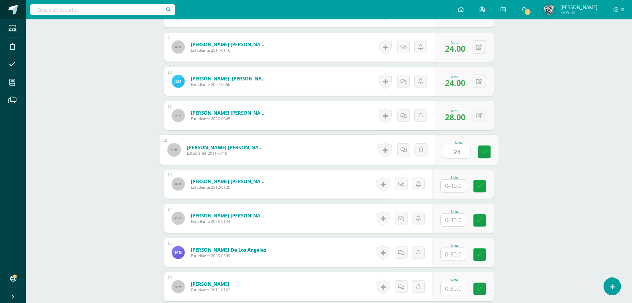
type input "24"
type input "29"
type input "28"
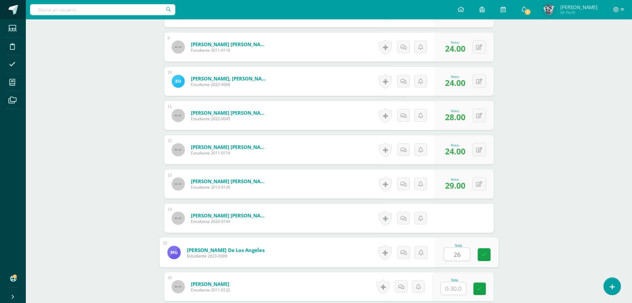
type input "26"
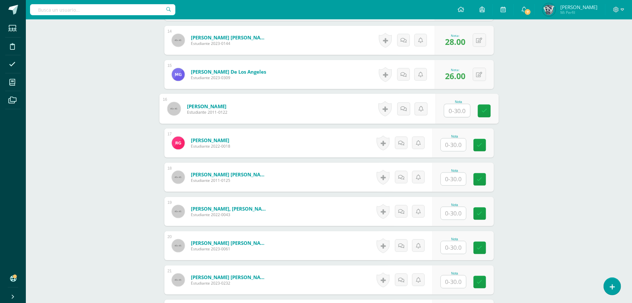
scroll to position [647, 0]
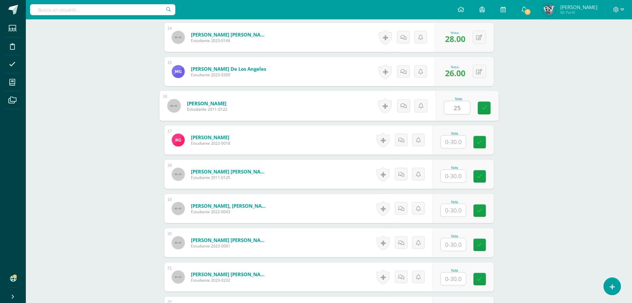
type input "25"
type input "27"
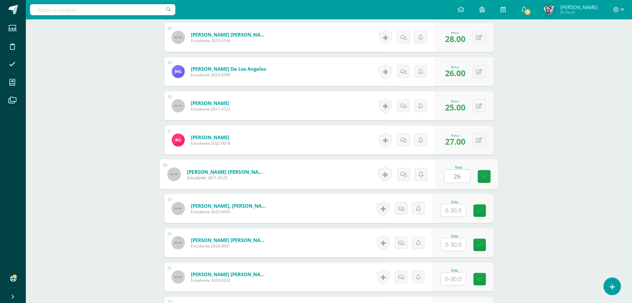
type input "26"
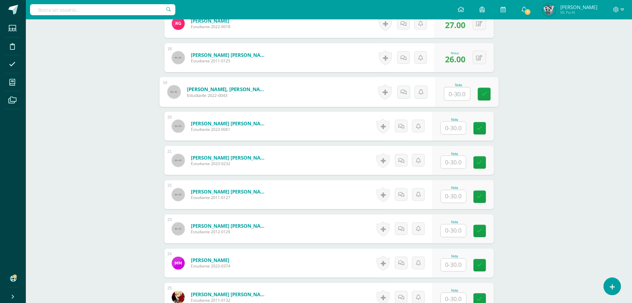
scroll to position [766, 0]
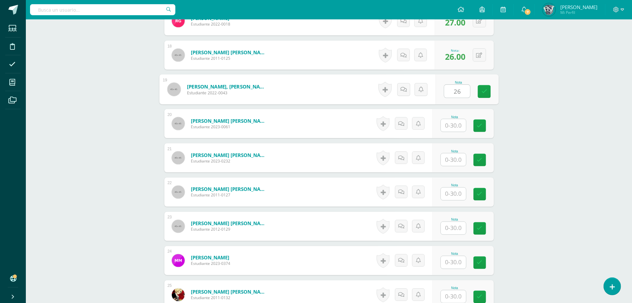
type input "26"
type input "28"
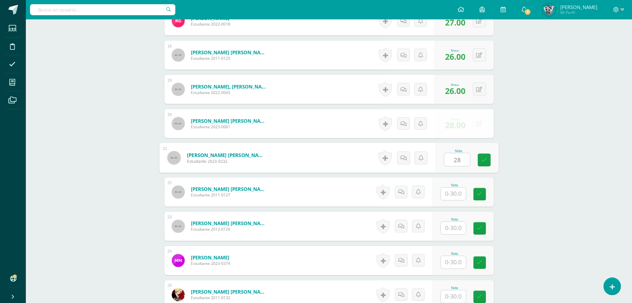
type input "28"
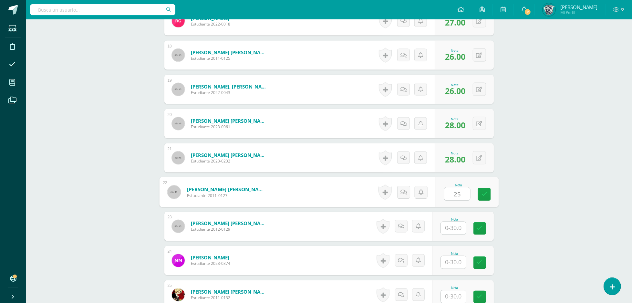
type input "25"
type input "26"
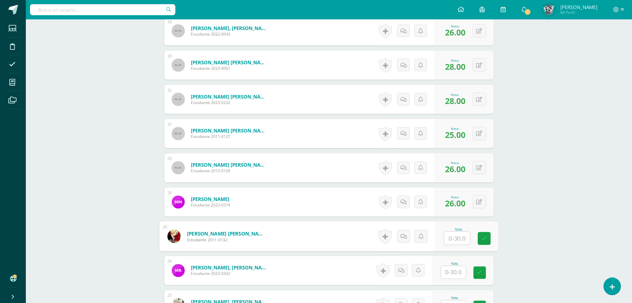
scroll to position [828, 0]
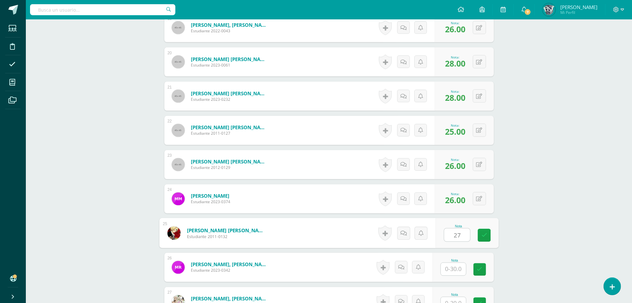
type input "27"
type input "25"
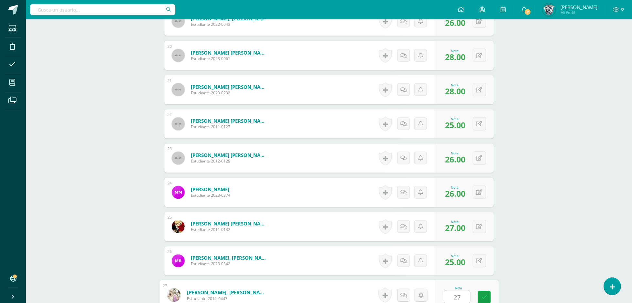
type input "27"
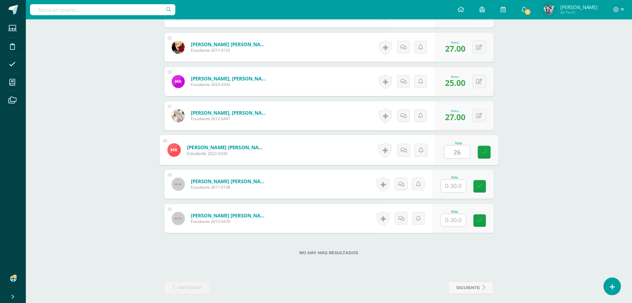
type input "26"
type input "27"
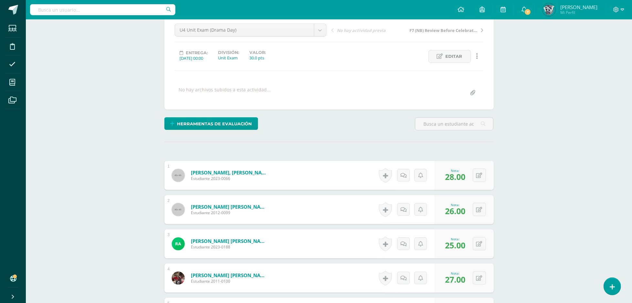
scroll to position [0, 0]
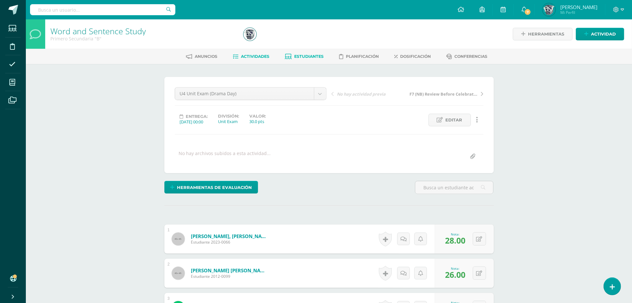
click at [319, 59] on link "Estudiantes" at bounding box center [304, 56] width 39 height 10
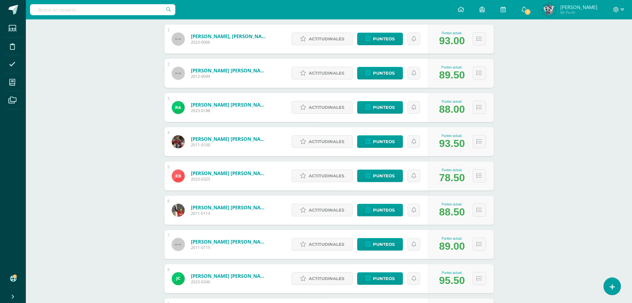
scroll to position [118, 0]
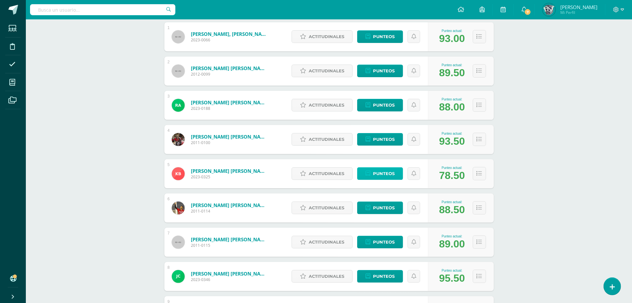
click at [364, 170] on link "Punteos" at bounding box center [380, 173] width 46 height 13
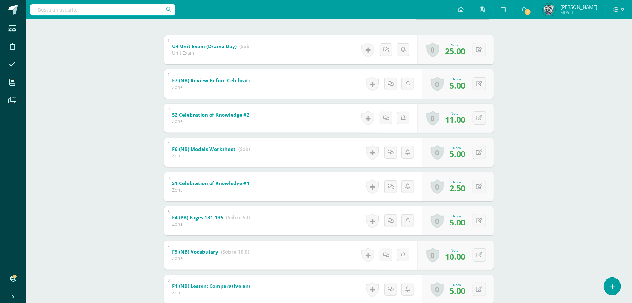
scroll to position [128, 0]
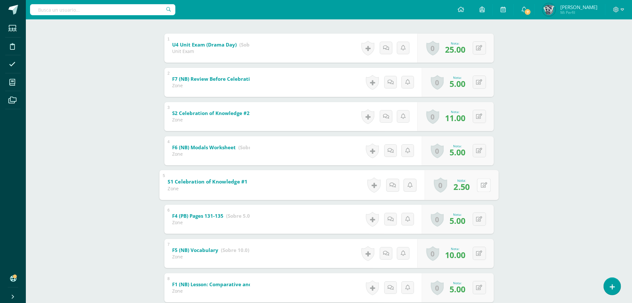
click at [479, 181] on button at bounding box center [484, 185] width 14 height 14
type input "9"
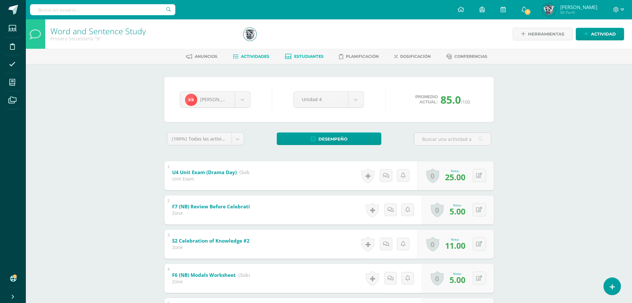
click at [258, 60] on link "Actividades" at bounding box center [251, 56] width 37 height 10
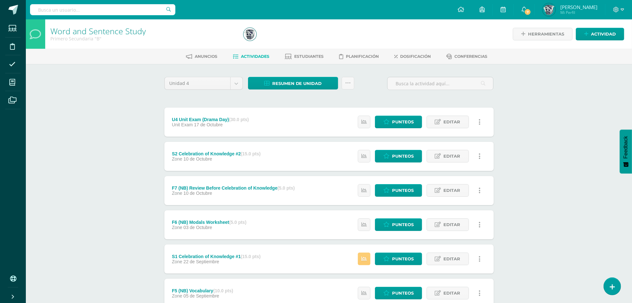
click at [365, 265] on div "Estatus de Actividad: 0 Estudiantes sin calificar 0 Estudiantes con cero Media …" at bounding box center [421, 259] width 146 height 29
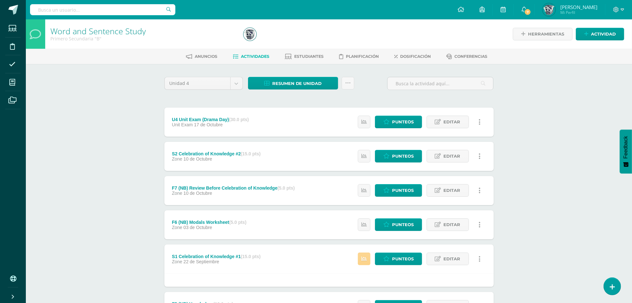
click at [365, 258] on icon at bounding box center [364, 258] width 5 height 5
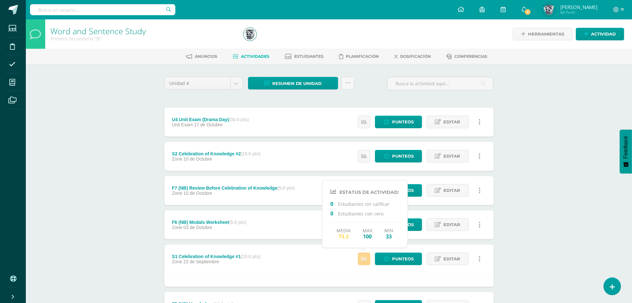
scroll to position [195, 0]
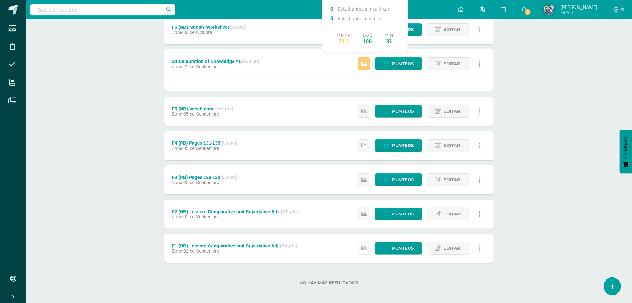
click at [364, 247] on icon at bounding box center [364, 248] width 5 height 5
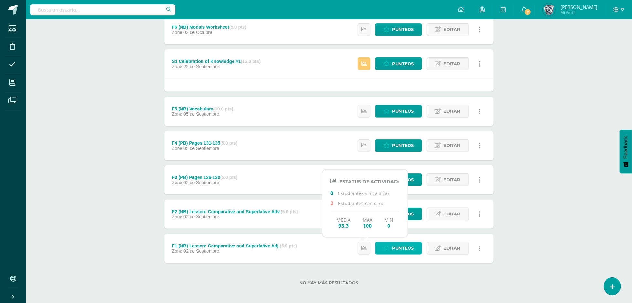
click at [413, 247] on span "Punteos" at bounding box center [403, 248] width 22 height 12
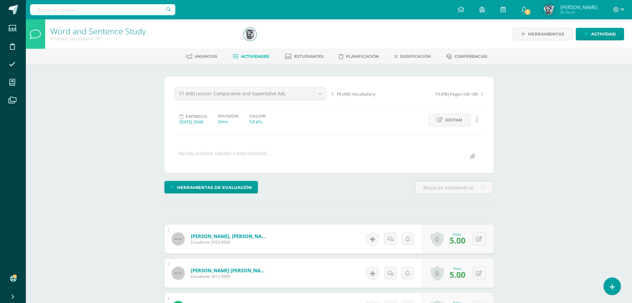
scroll to position [331, 0]
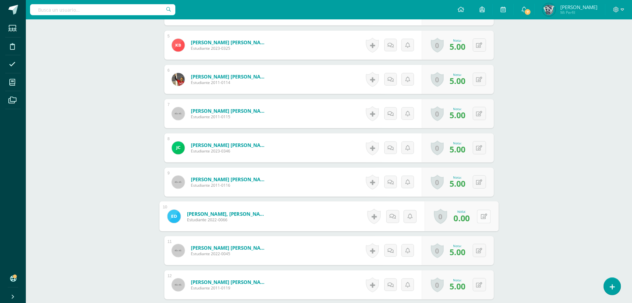
click at [479, 219] on button at bounding box center [484, 217] width 14 height 14
type input "1"
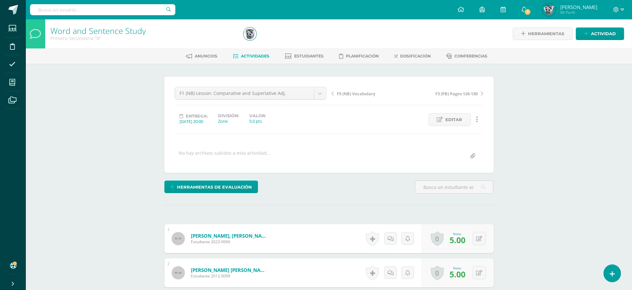
scroll to position [507, 0]
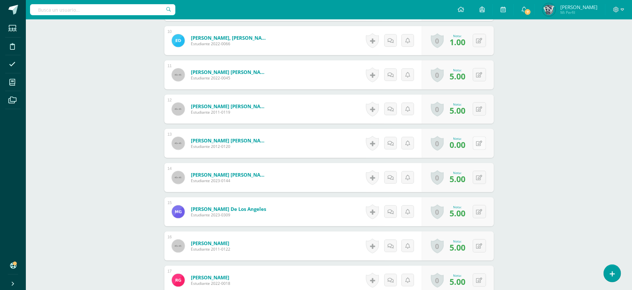
click at [480, 147] on button at bounding box center [479, 143] width 13 height 13
type input "2"
type input "3"
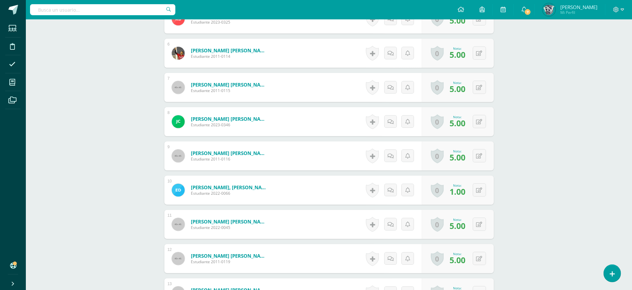
scroll to position [0, 0]
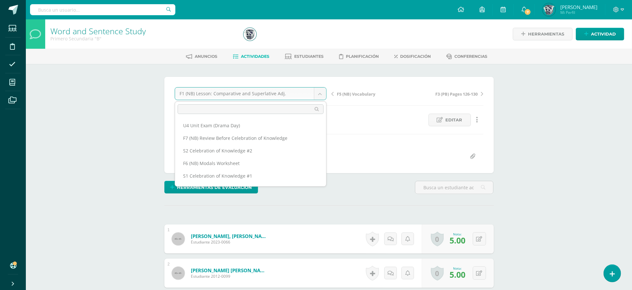
scroll to position [34, 0]
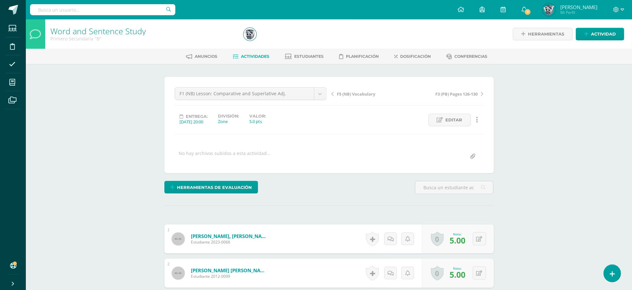
click at [250, 57] on span "Actividades" at bounding box center [255, 56] width 28 height 5
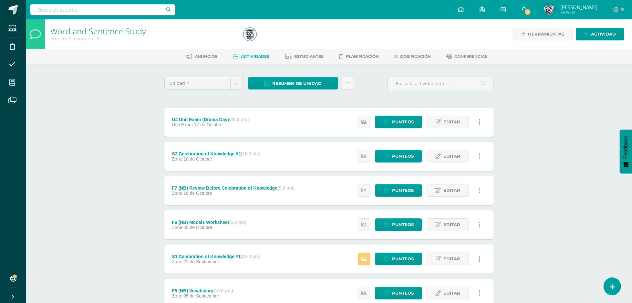
click at [531, 169] on div "Word and Sentence Study Primero Secundaria "B" Herramientas Detalle de asistenc…" at bounding box center [329, 252] width 606 height 466
click at [362, 124] on icon at bounding box center [364, 121] width 5 height 5
click at [367, 160] on link at bounding box center [364, 156] width 13 height 13
click at [363, 189] on icon at bounding box center [364, 190] width 5 height 5
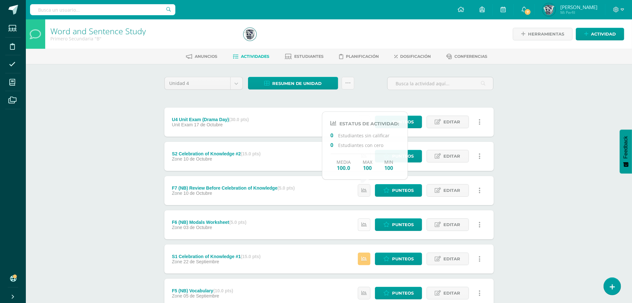
click at [362, 225] on icon at bounding box center [364, 224] width 5 height 5
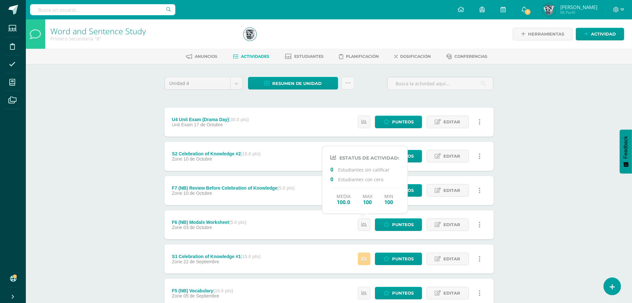
click at [366, 254] on link at bounding box center [364, 259] width 13 height 13
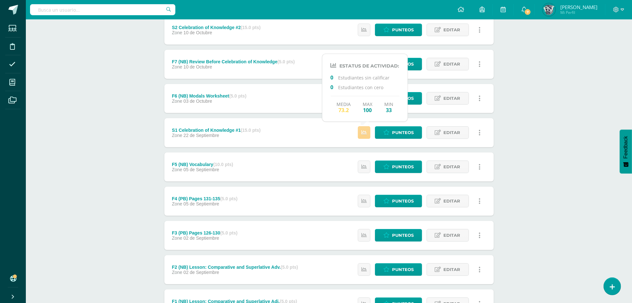
scroll to position [129, 0]
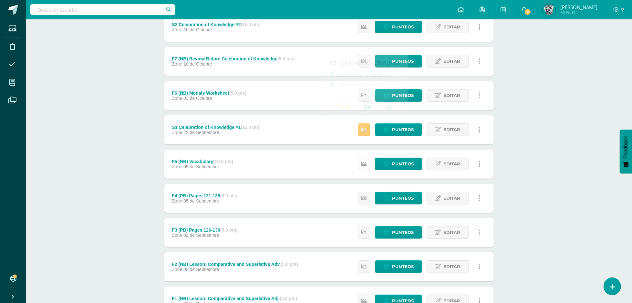
click at [364, 164] on icon at bounding box center [364, 163] width 5 height 5
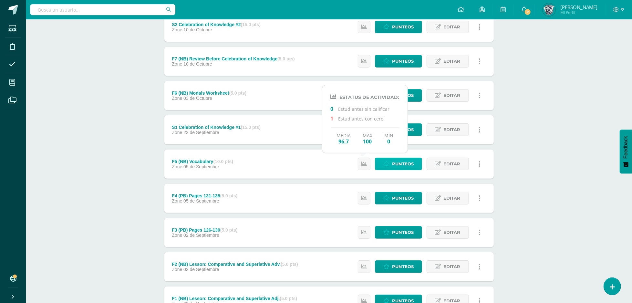
click at [388, 162] on icon at bounding box center [386, 163] width 6 height 5
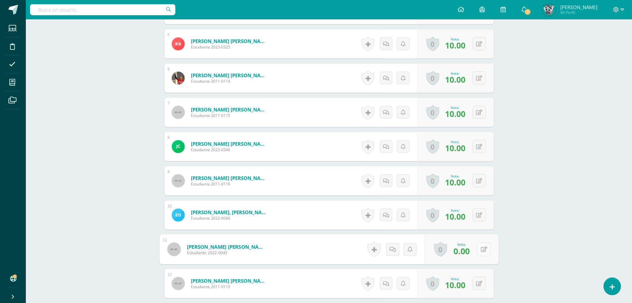
scroll to position [332, 0]
click at [480, 251] on button at bounding box center [484, 249] width 14 height 14
type input "10"
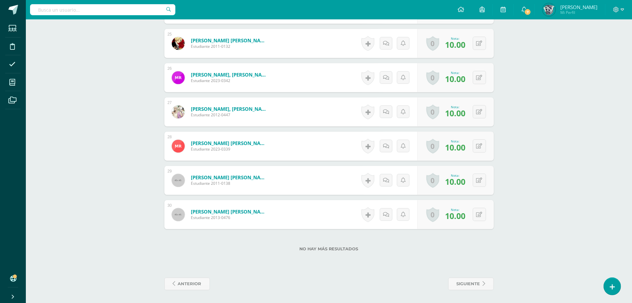
scroll to position [0, 0]
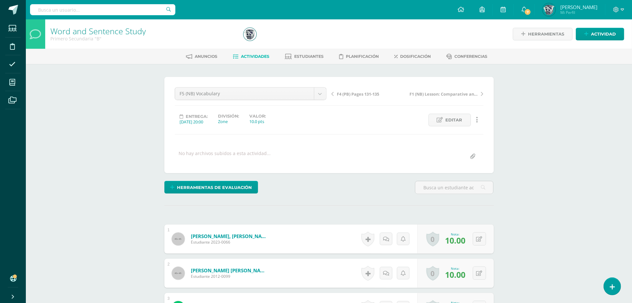
click at [246, 56] on span "Actividades" at bounding box center [255, 56] width 28 height 5
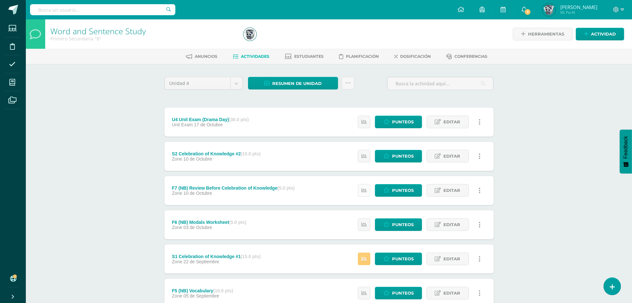
click at [368, 188] on link at bounding box center [364, 190] width 13 height 13
click at [363, 227] on icon at bounding box center [364, 224] width 5 height 5
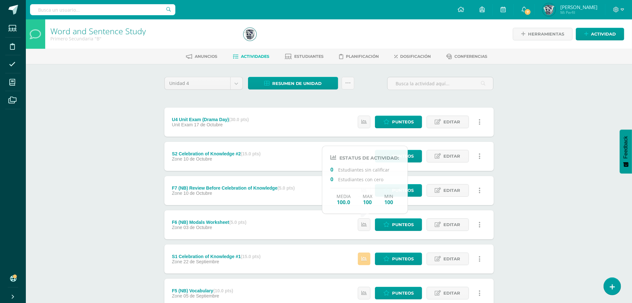
click at [361, 261] on link at bounding box center [364, 259] width 13 height 13
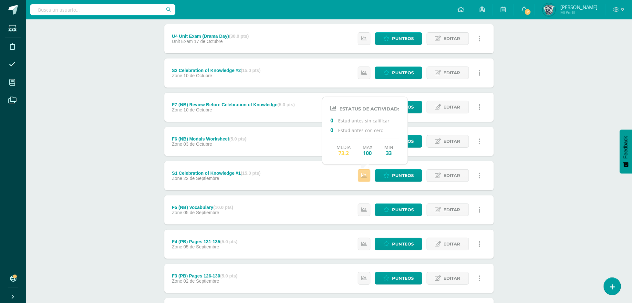
scroll to position [86, 0]
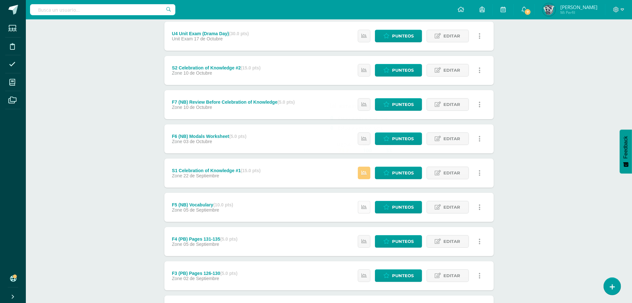
click at [365, 213] on link at bounding box center [364, 207] width 13 height 13
click at [366, 239] on icon at bounding box center [364, 241] width 5 height 5
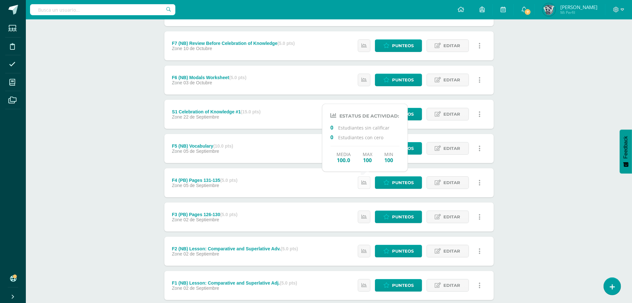
scroll to position [169, 0]
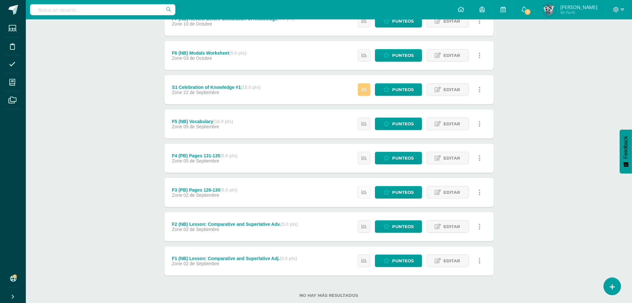
click at [362, 191] on icon at bounding box center [364, 192] width 5 height 5
click at [367, 228] on link at bounding box center [364, 226] width 13 height 13
click at [362, 255] on link at bounding box center [364, 261] width 13 height 13
click at [523, 204] on div "Word and Sentence Study Primero Secundaria "B" Herramientas Detalle de asistenc…" at bounding box center [329, 84] width 606 height 468
click at [356, 191] on div "Punteos Editar Historial de actividad Eliminar Historial de actividad ¿Estás se…" at bounding box center [421, 192] width 146 height 29
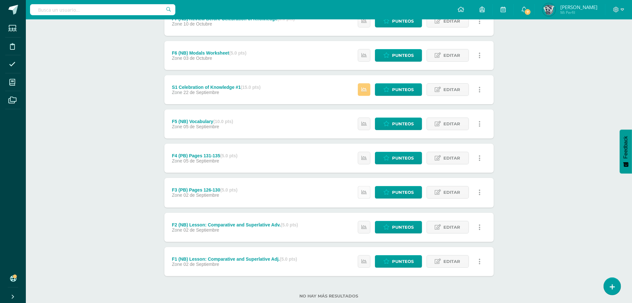
click at [361, 192] on link at bounding box center [364, 192] width 13 height 13
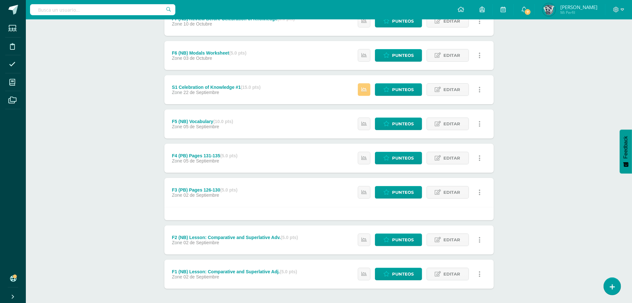
click at [373, 196] on div "Punteos Editar Historial de actividad Eliminar Historial de actividad ¿Estás se…" at bounding box center [421, 192] width 146 height 29
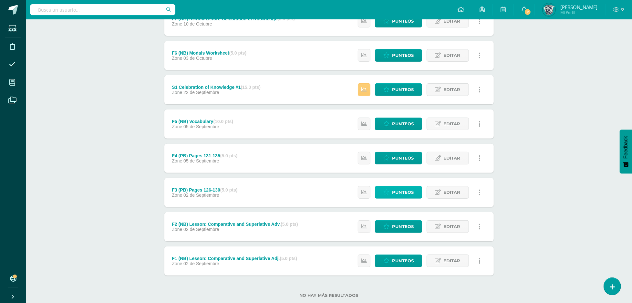
click at [386, 194] on icon at bounding box center [386, 192] width 6 height 5
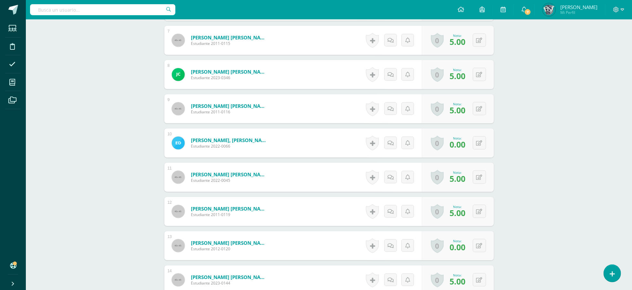
scroll to position [404, 0]
click at [478, 251] on button at bounding box center [484, 246] width 14 height 14
type input "5"
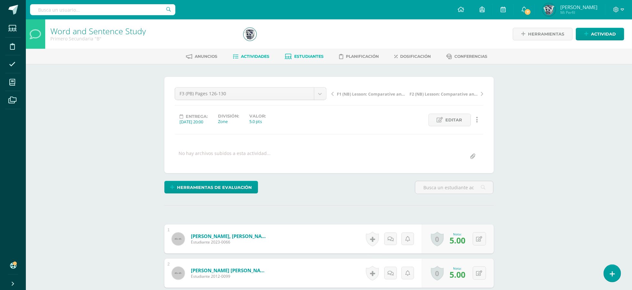
click at [309, 59] on link "Estudiantes" at bounding box center [304, 56] width 39 height 10
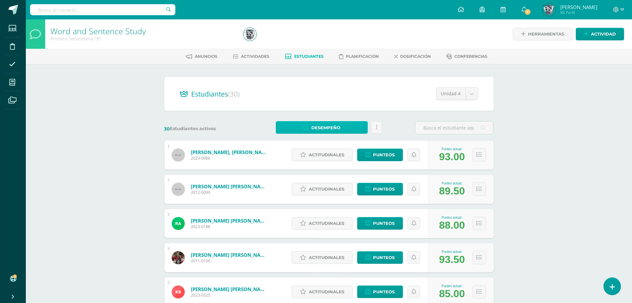
click at [299, 125] on link "Desempeño" at bounding box center [322, 127] width 92 height 13
click at [323, 104] on link "Descargar como PDF" at bounding box center [322, 105] width 69 height 10
click at [382, 191] on span "Punteos" at bounding box center [384, 189] width 22 height 12
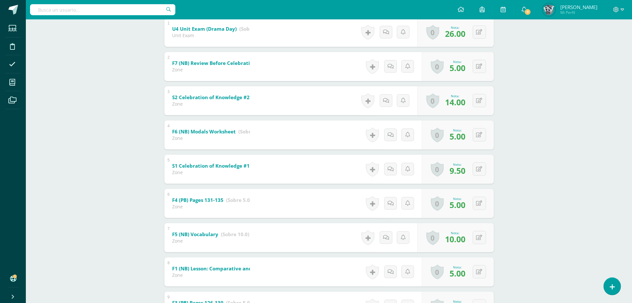
scroll to position [142, 0]
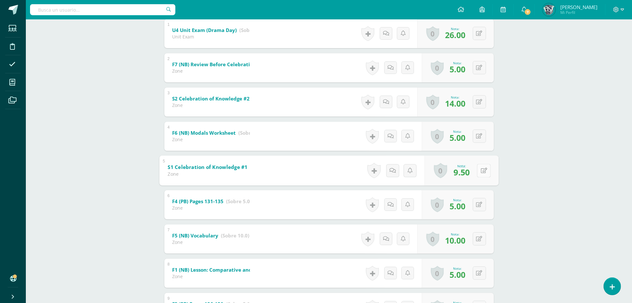
click at [479, 164] on button at bounding box center [484, 171] width 14 height 14
type input "10"
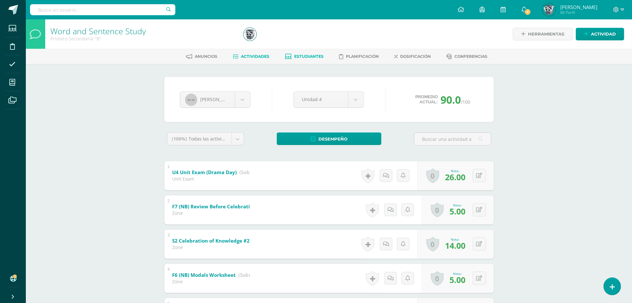
click at [268, 54] on span "Actividades" at bounding box center [255, 56] width 28 height 5
